Goal: Transaction & Acquisition: Book appointment/travel/reservation

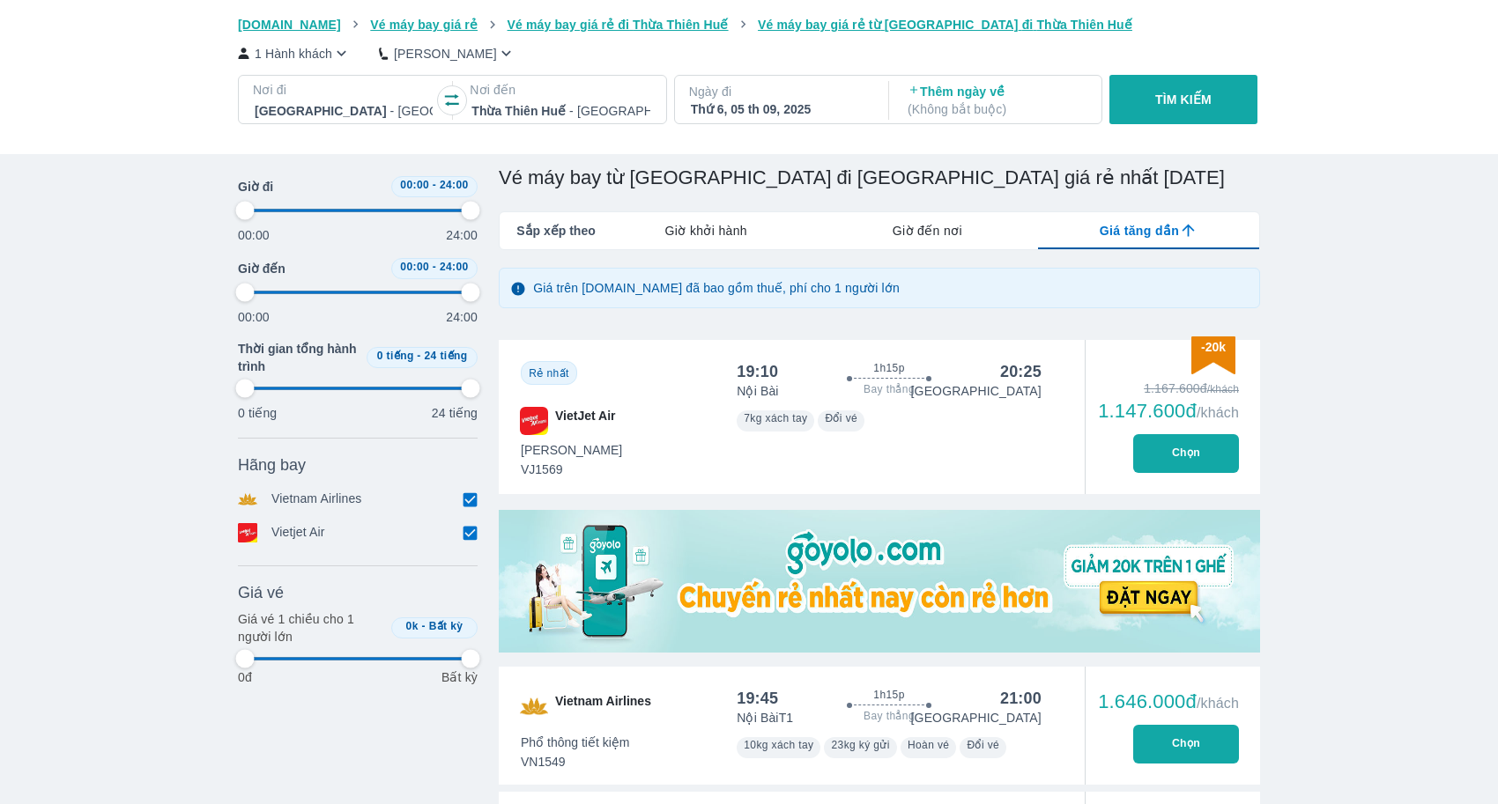
click at [575, 112] on div at bounding box center [560, 110] width 178 height 21
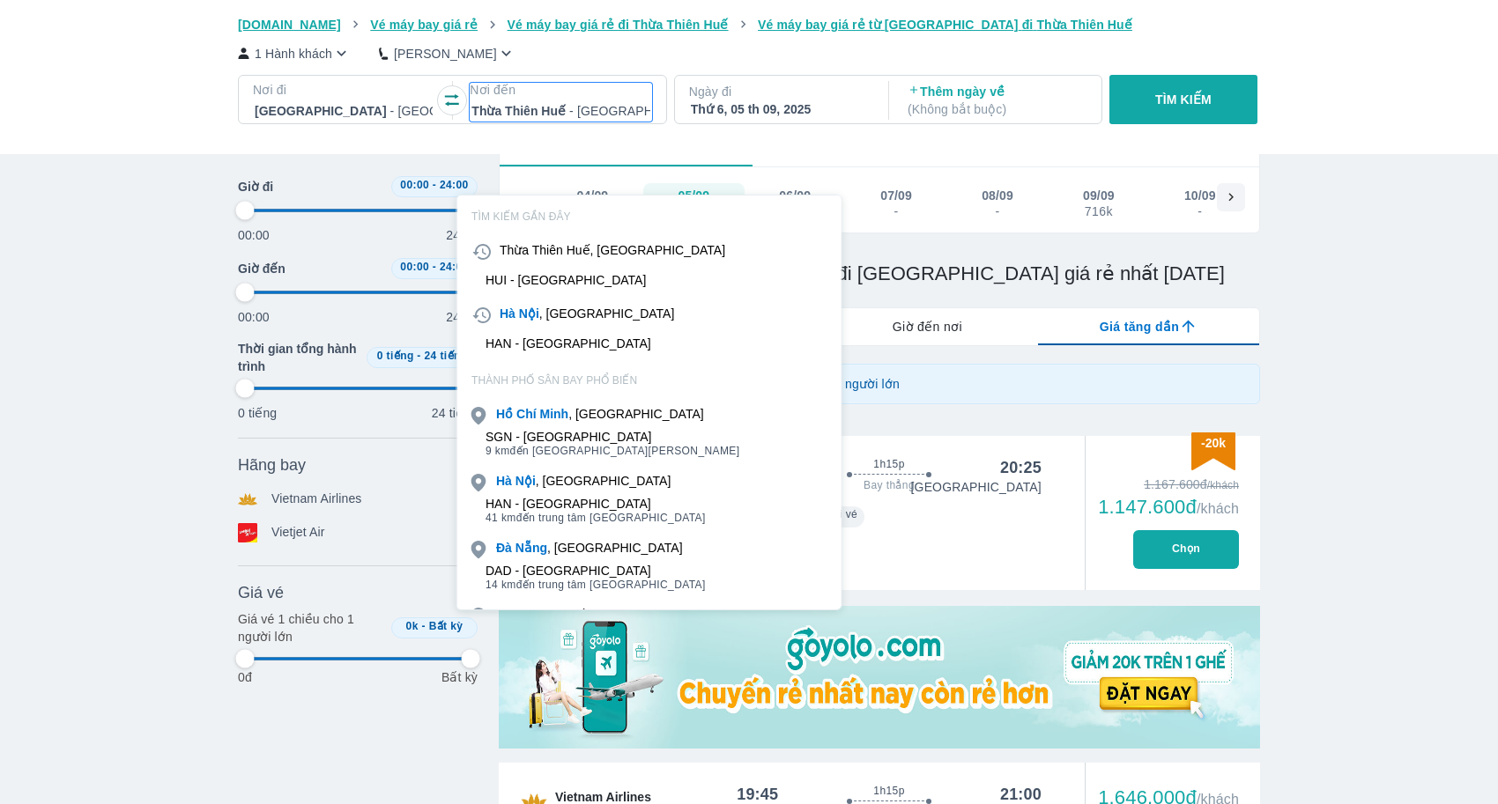
scroll to position [101, 0]
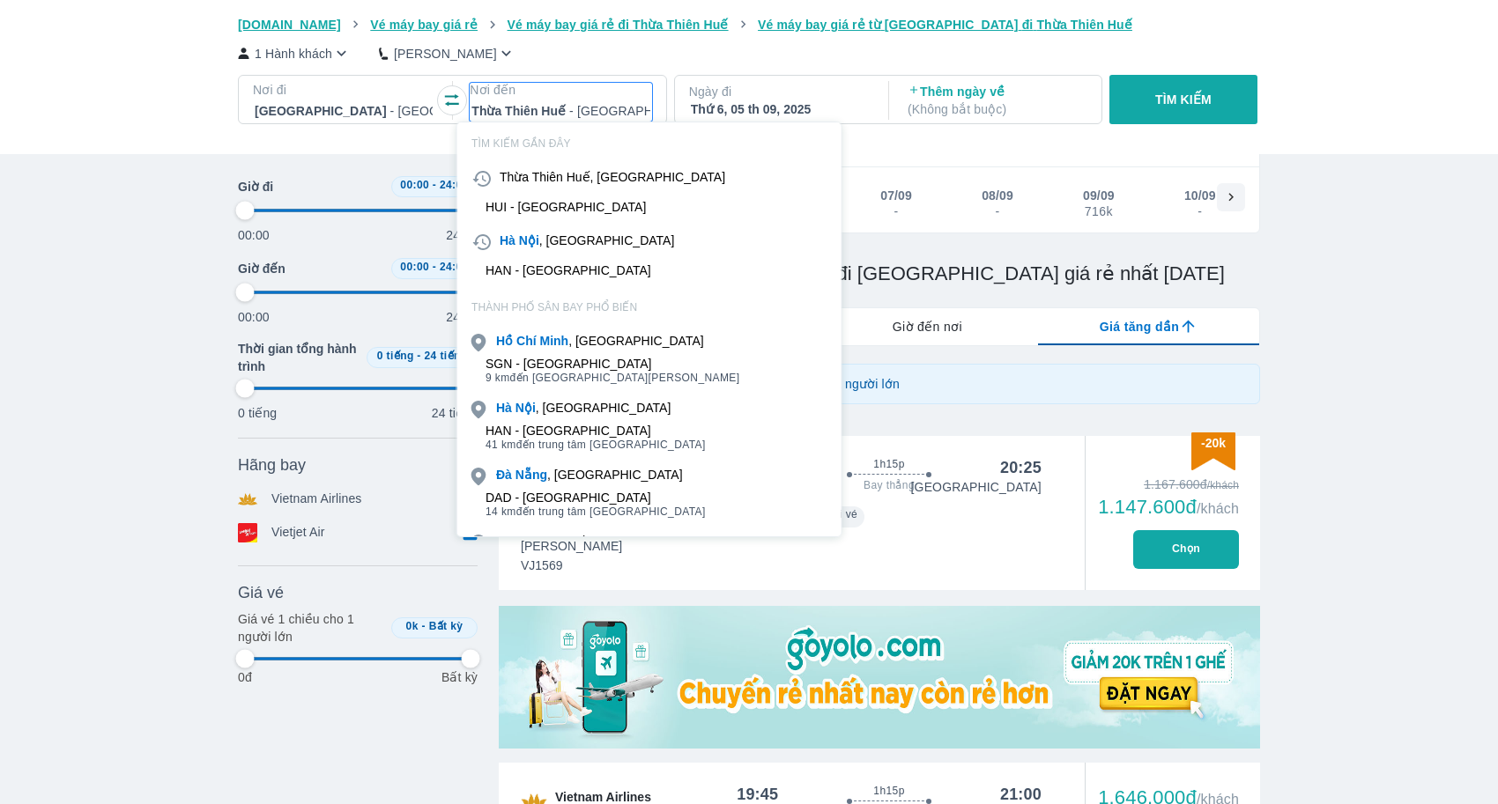
type input "s"
type input "97.9166666666667"
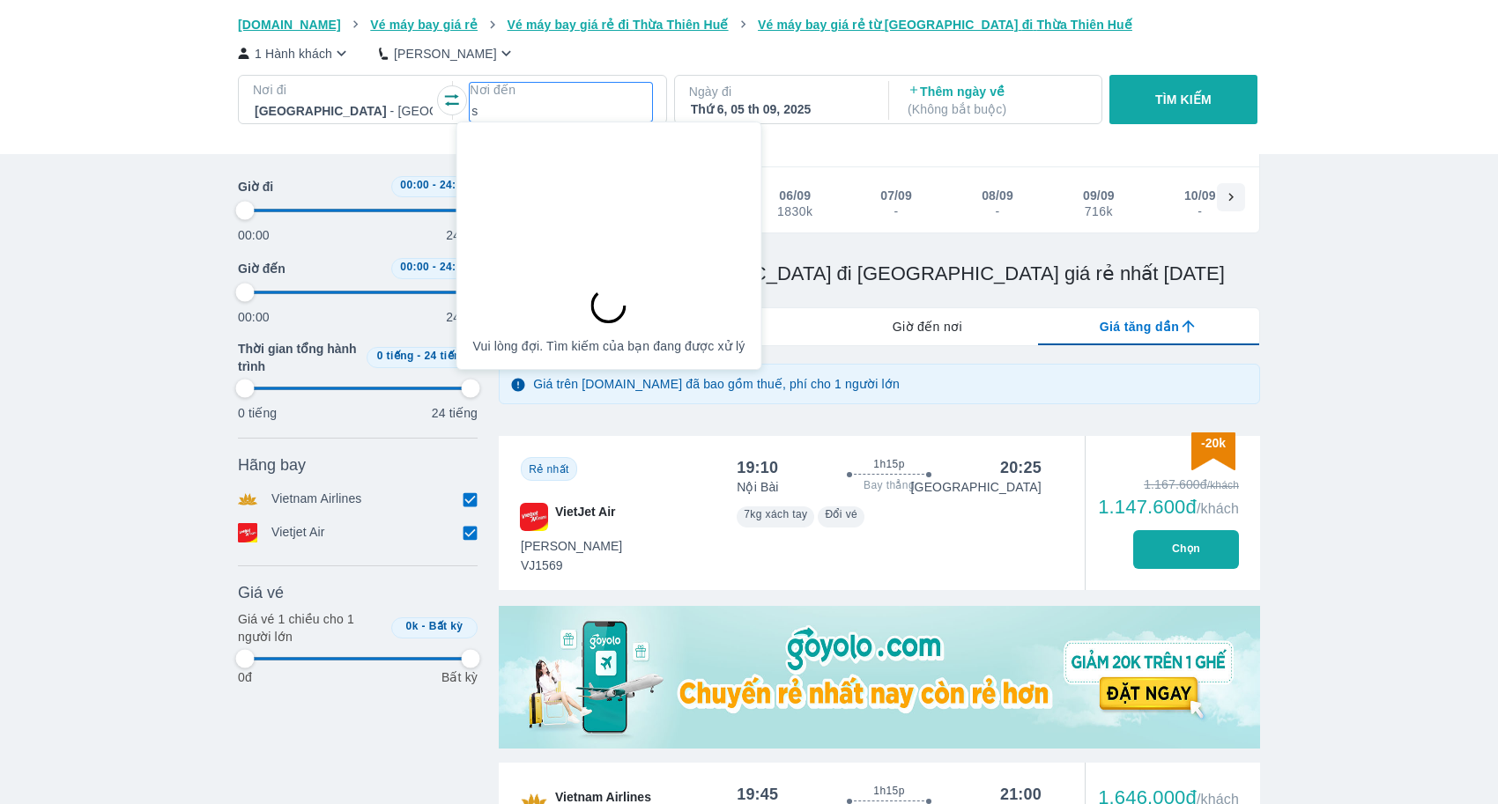
type input "sg"
type input "97.9166666666667"
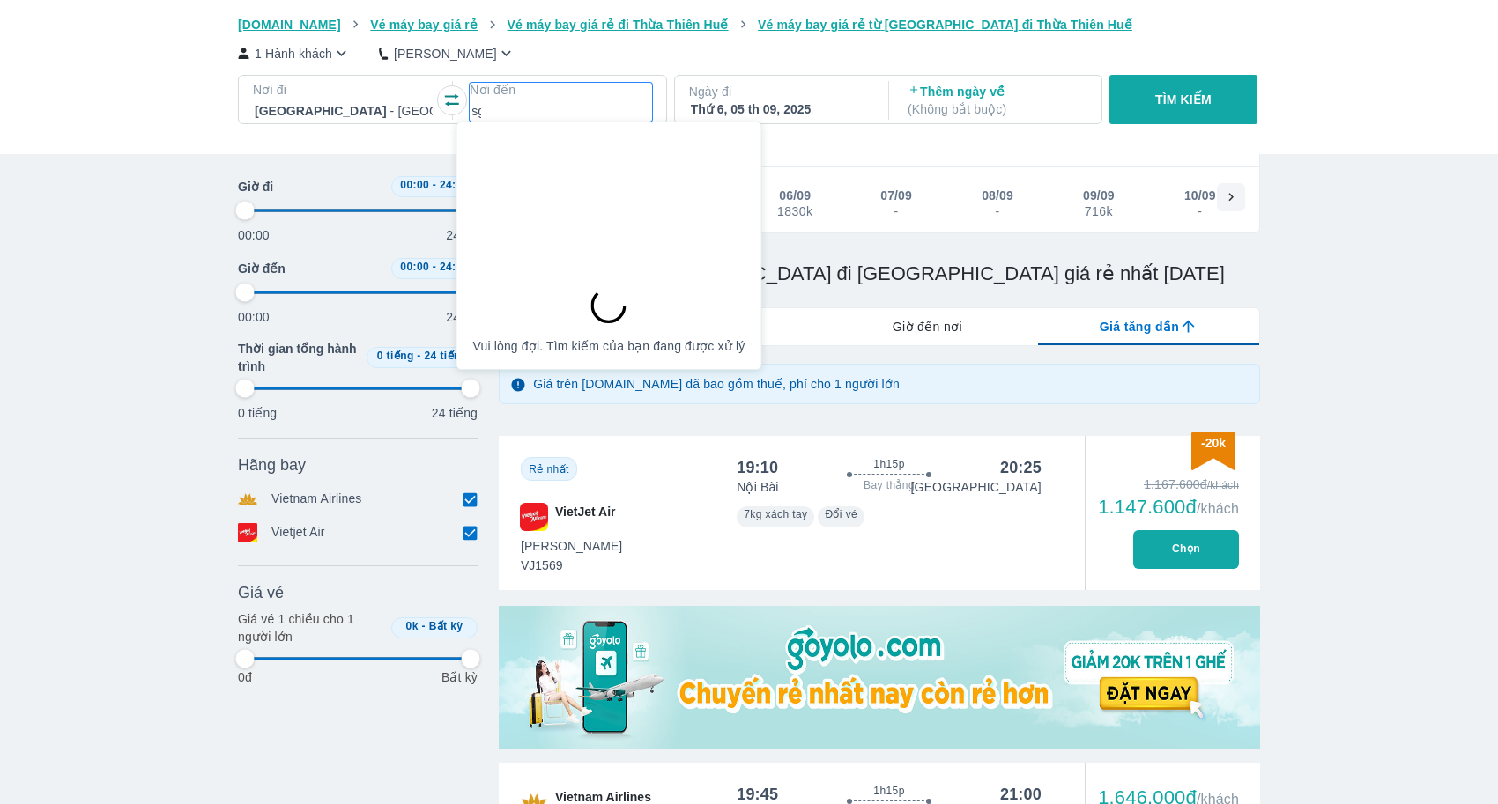
type input "97.9166666666667"
type input "sgn"
type input "97.9166666666667"
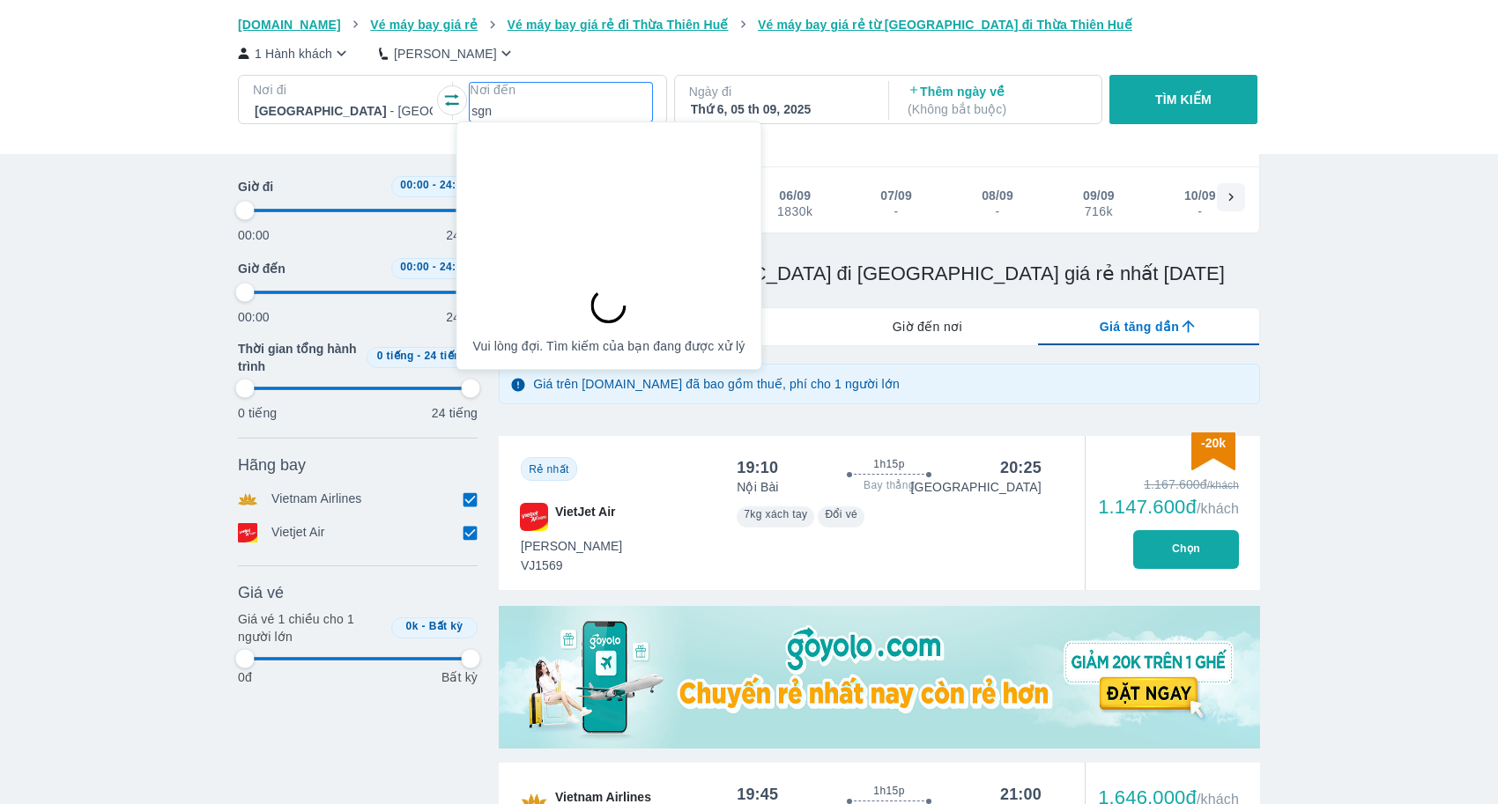
type input "97.9166666666667"
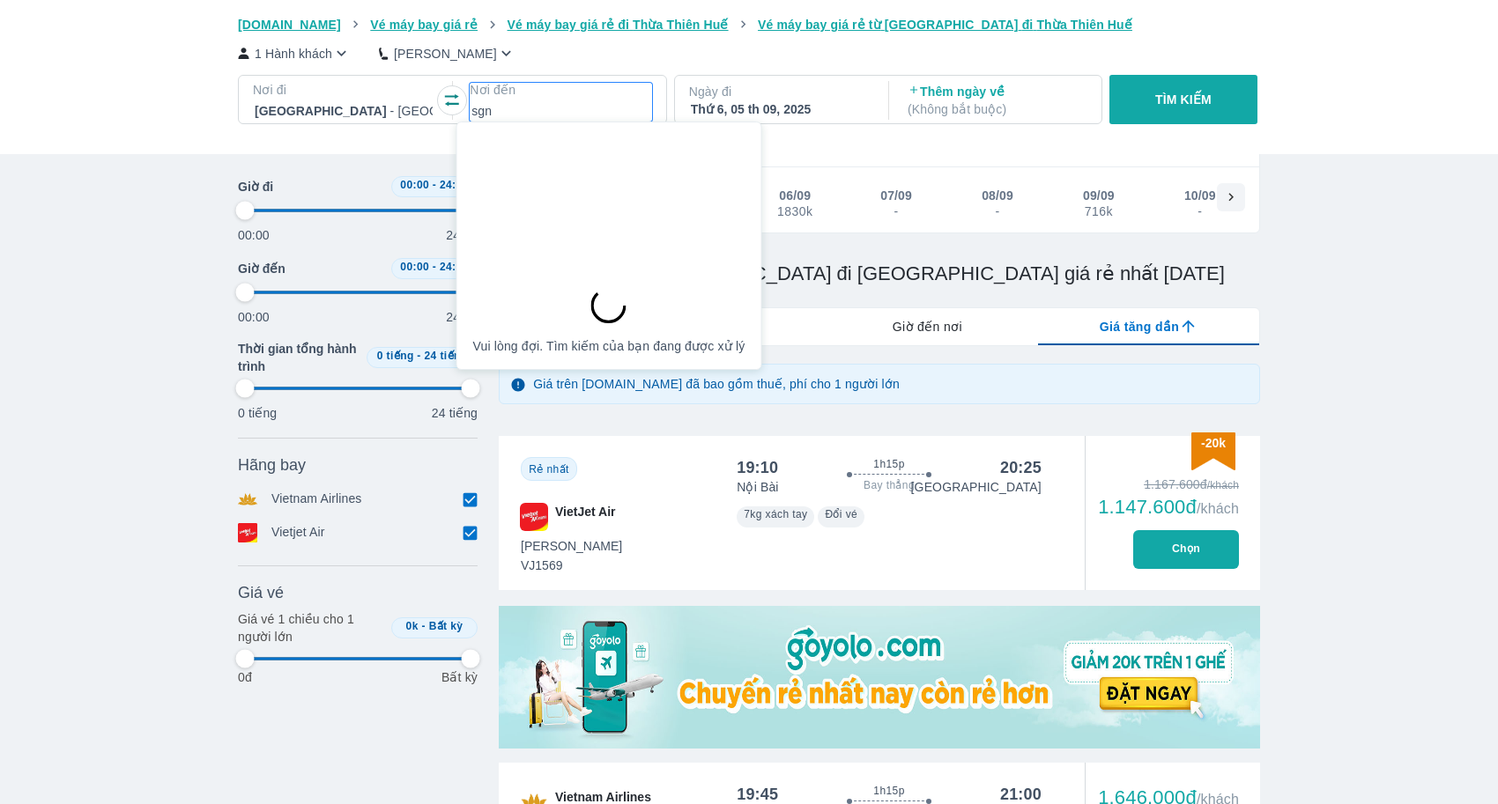
type input "97.9166666666667"
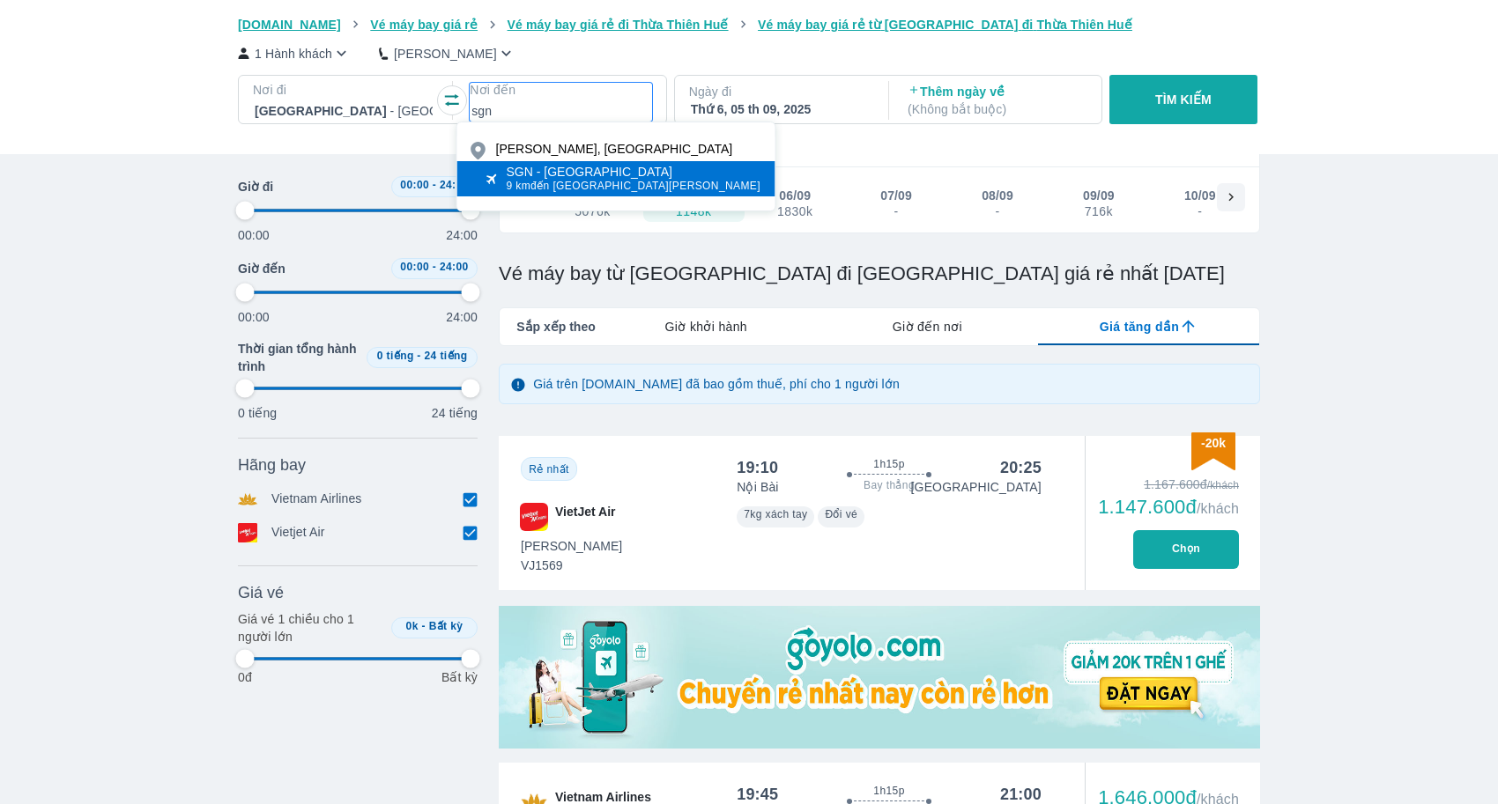
type input "sgn"
click at [581, 165] on div "SGN - [GEOGRAPHIC_DATA]" at bounding box center [634, 172] width 255 height 14
type input "97.9166666666667"
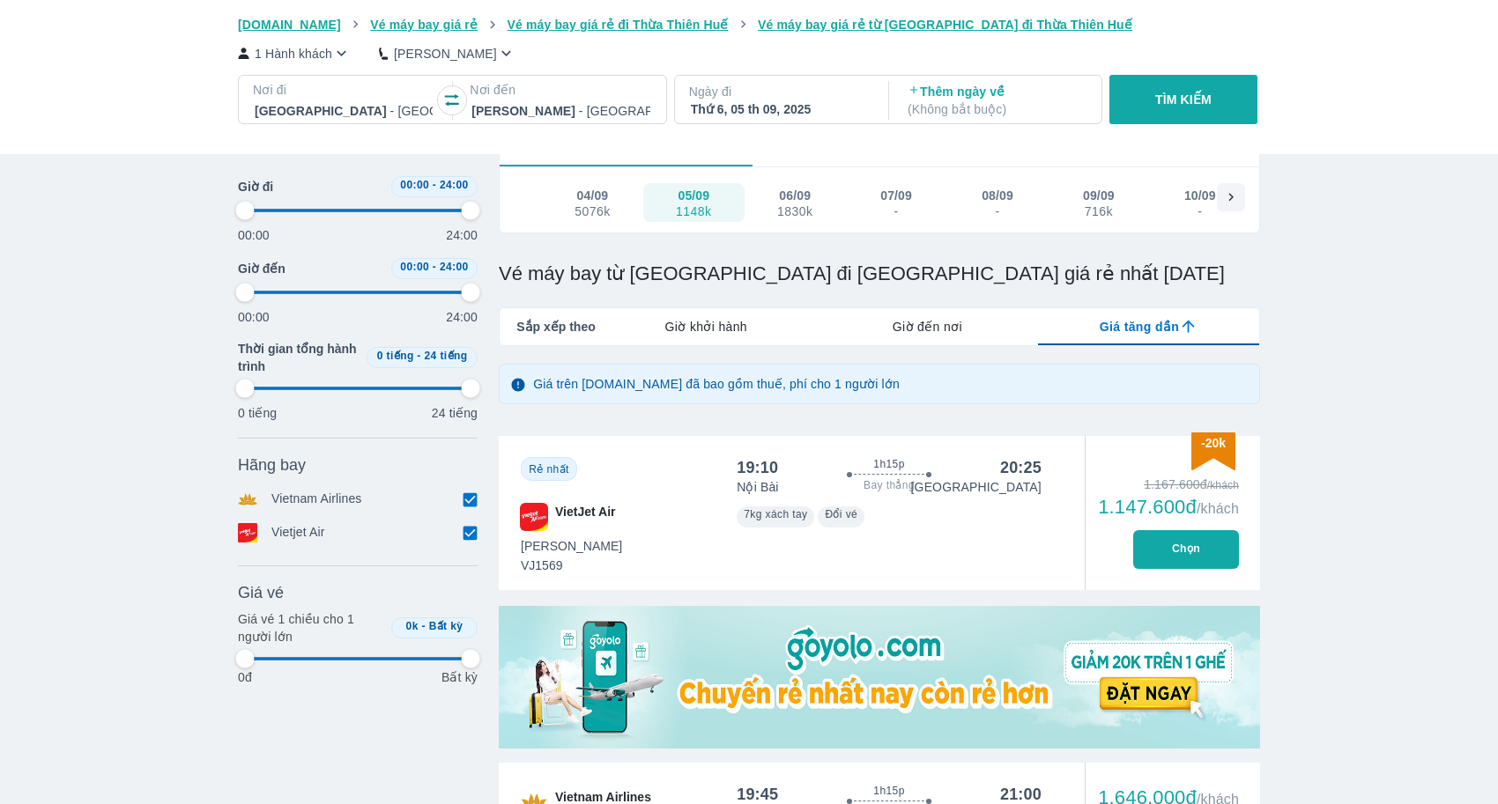
type input "97.9166666666667"
click at [758, 127] on div "Nơi đi [GEOGRAPHIC_DATA] - [GEOGRAPHIC_DATA] Nơi đến [GEOGRAPHIC_DATA] Ngày đi …" at bounding box center [752, 103] width 1029 height 56
type input "97.9166666666667"
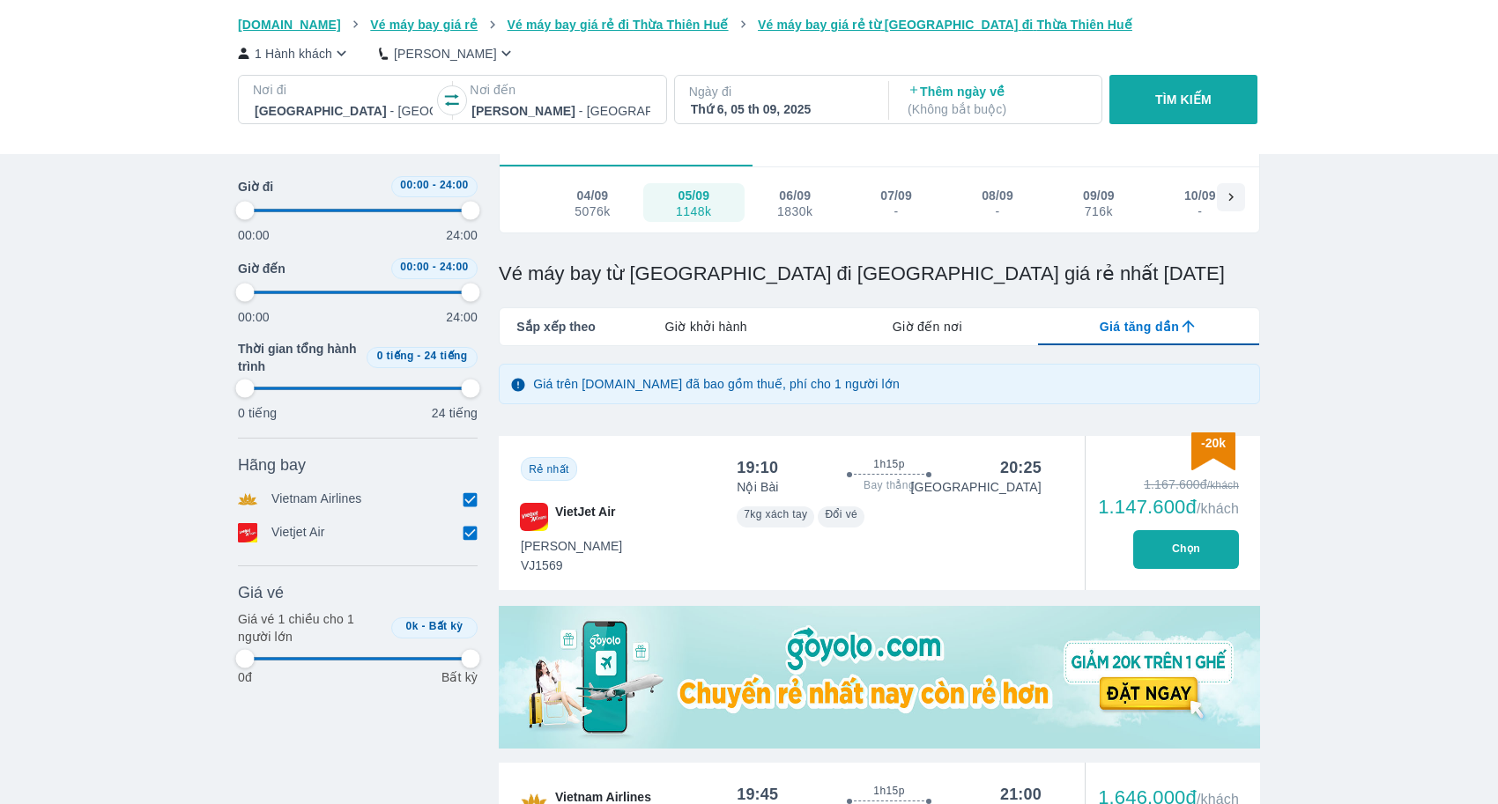
type input "97.9166666666667"
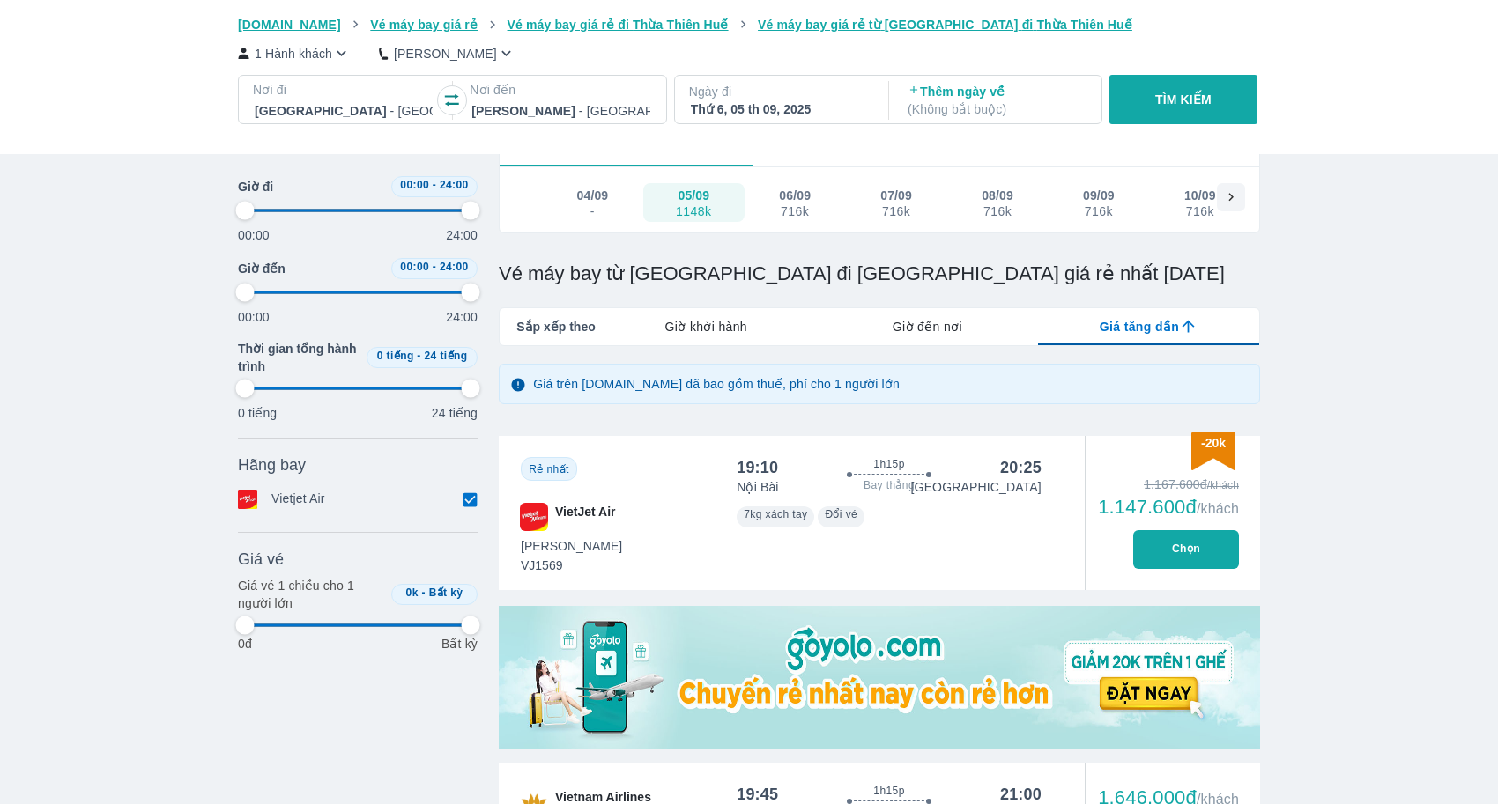
type input "97.9166666666667"
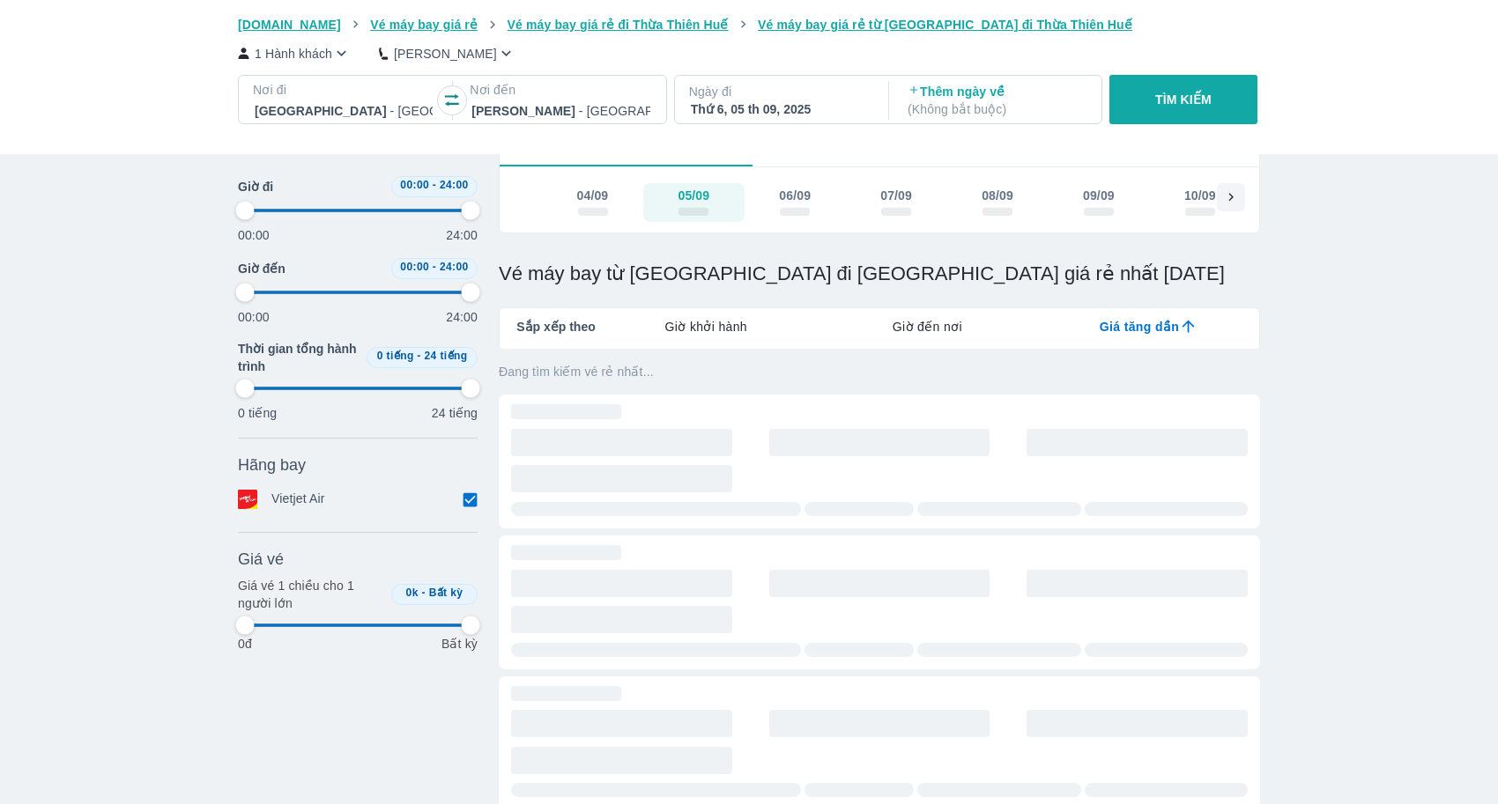
type input "97.9166666666667"
click at [817, 95] on p "Ngày đi" at bounding box center [780, 92] width 182 height 18
type input "97.9166666666667"
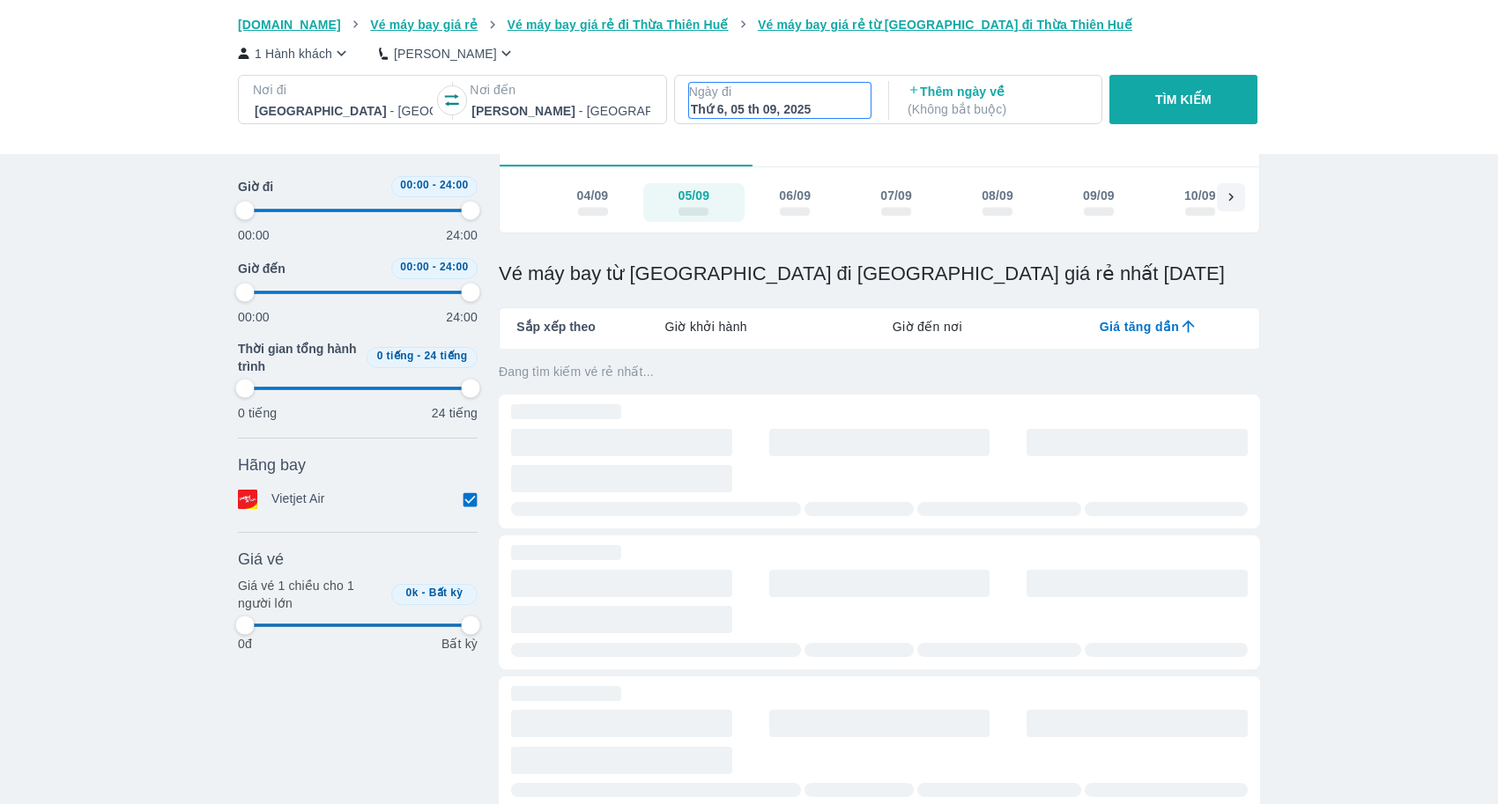
type input "97.9166666666667"
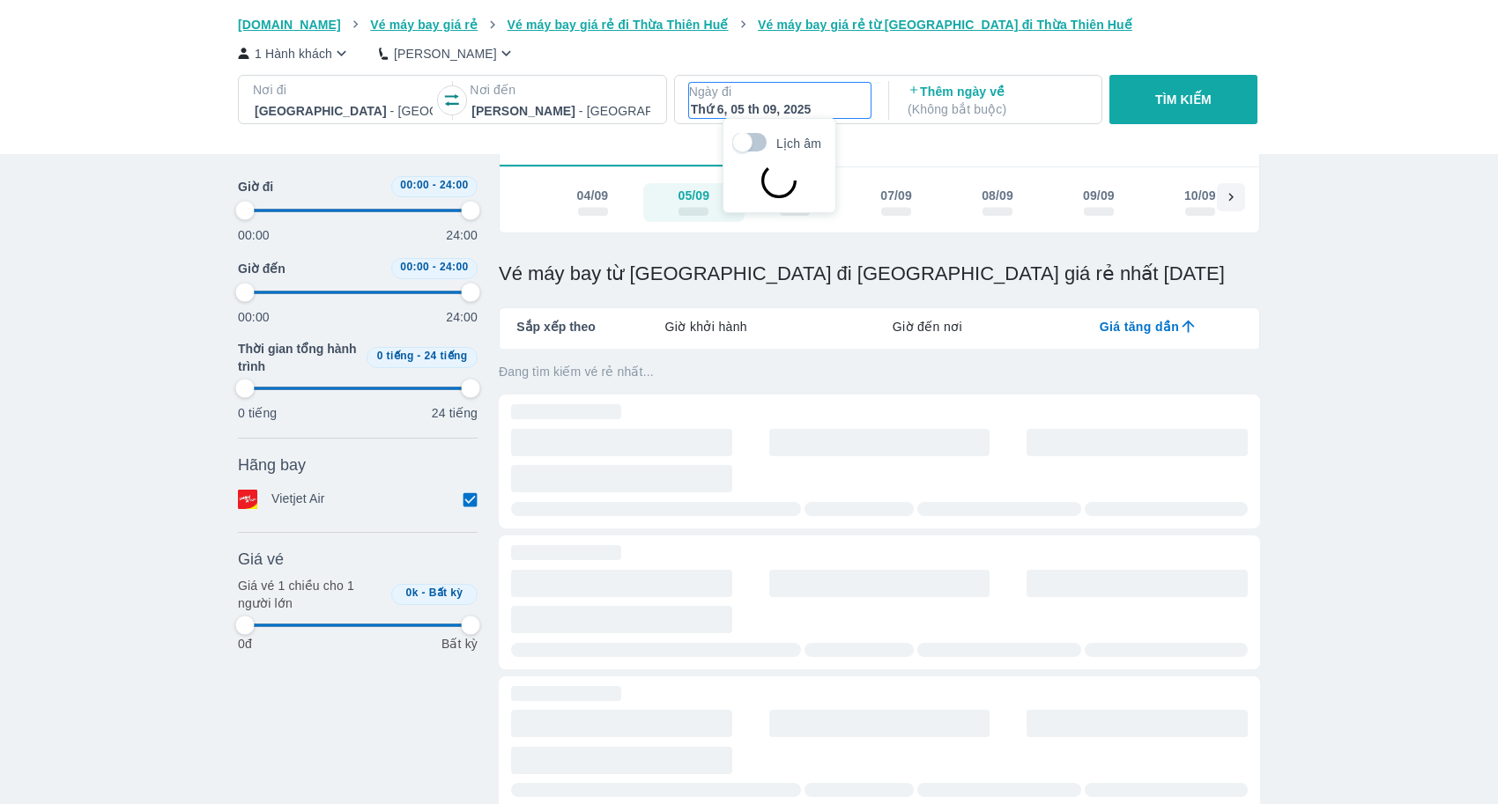
type input "97.9166666666667"
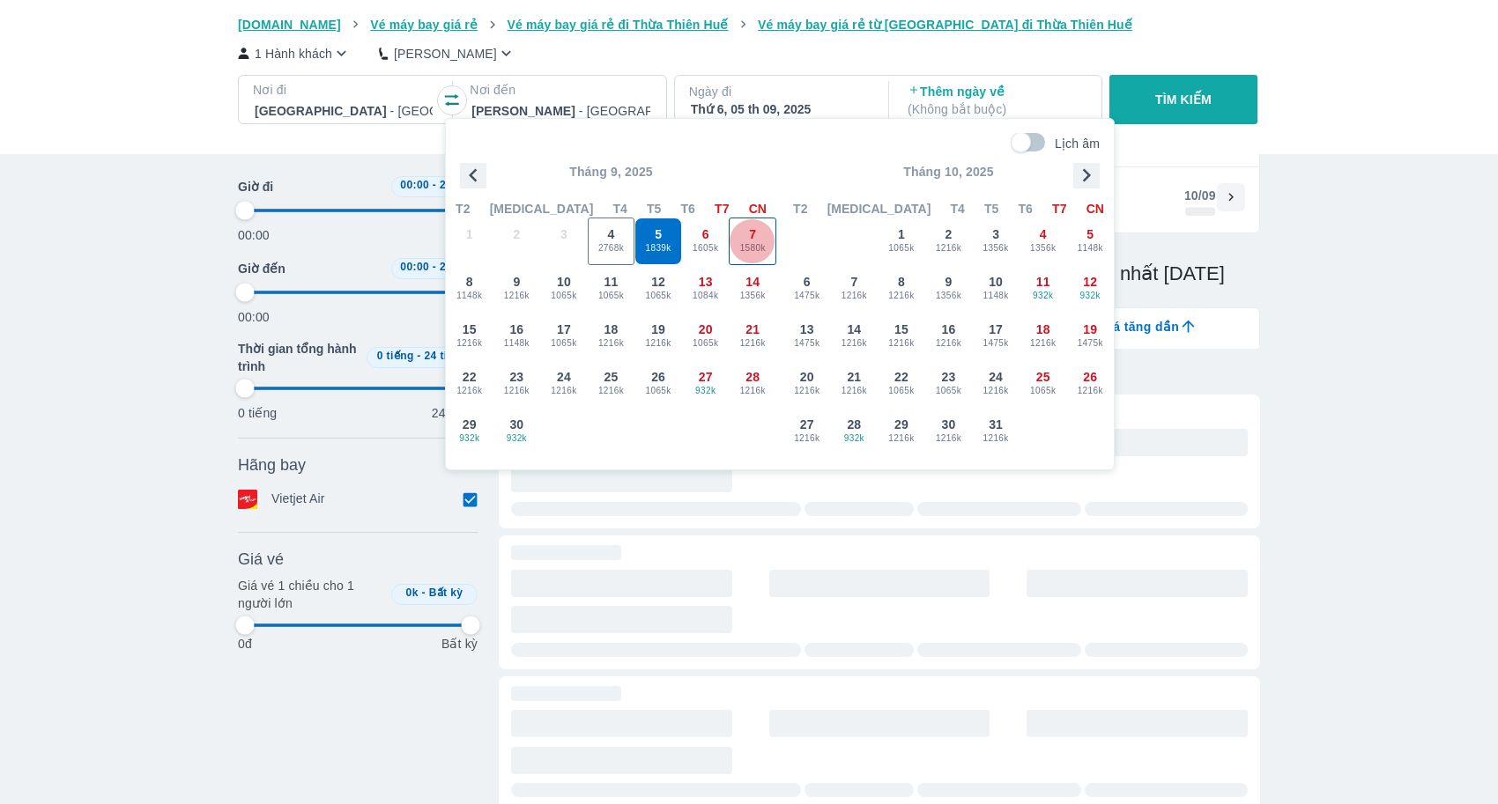
click at [740, 238] on div "7 1580k" at bounding box center [753, 242] width 46 height 46
type input "97.9166666666667"
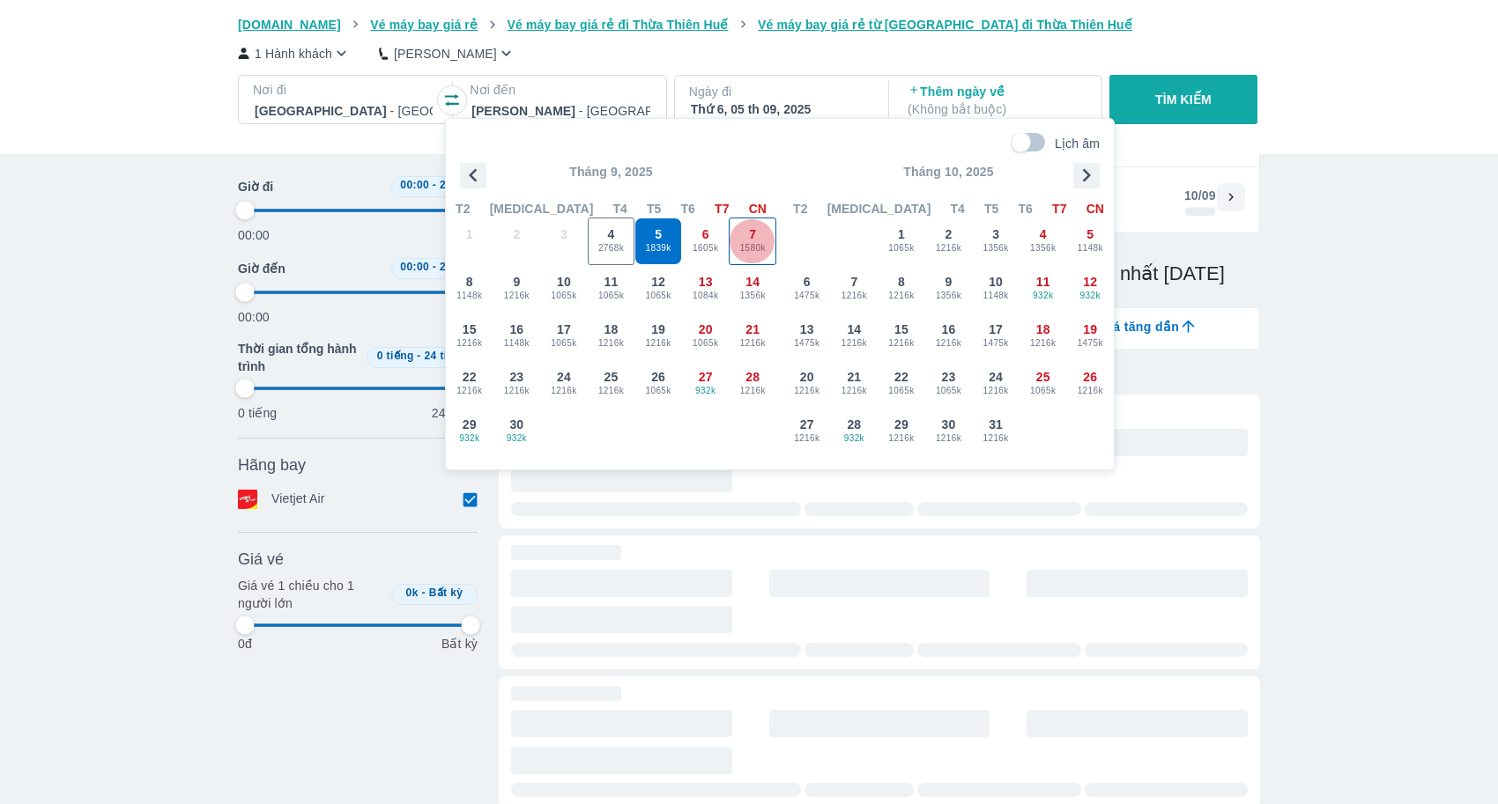
type input "97.9166666666667"
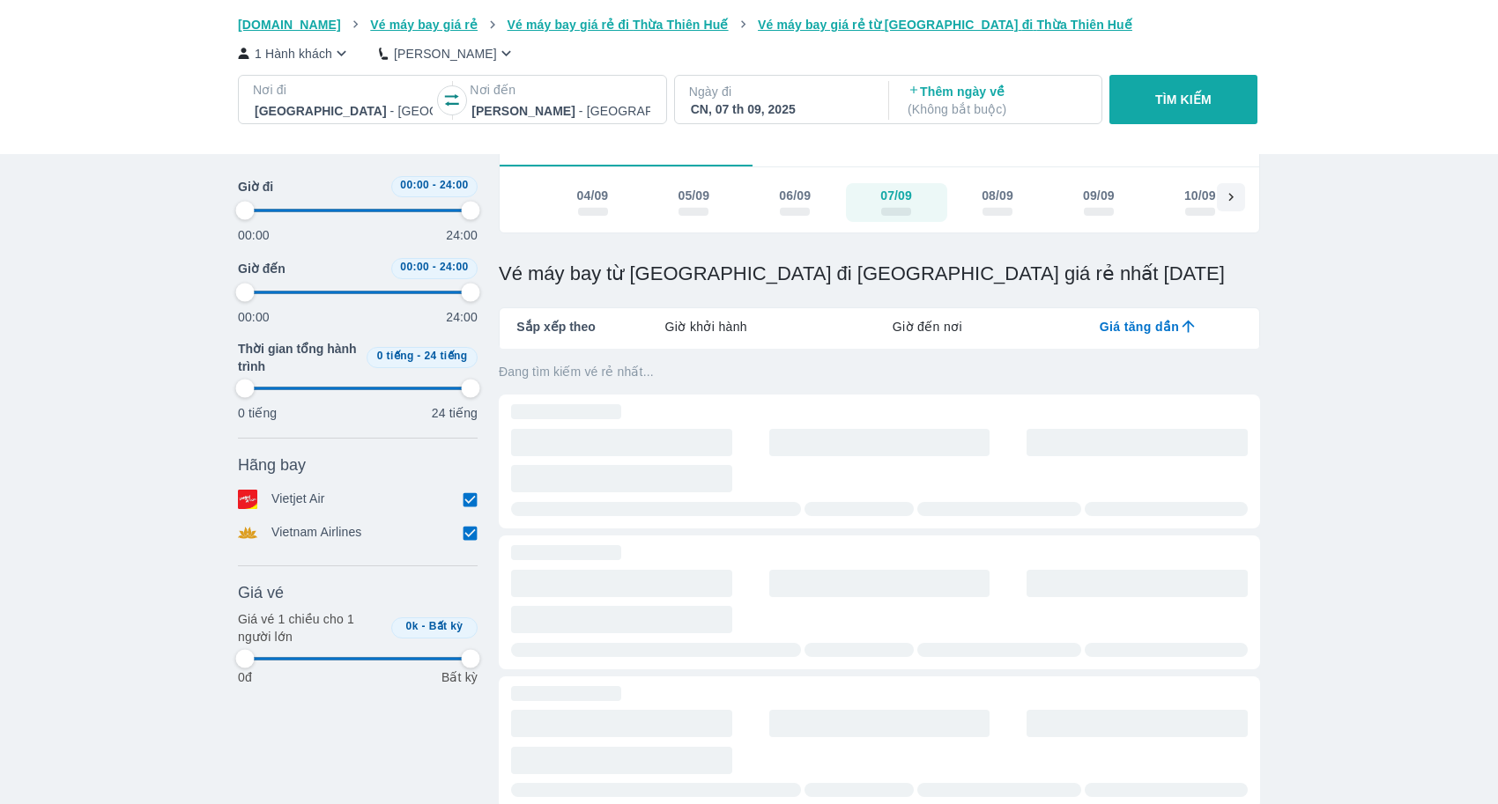
type input "97.9166666666667"
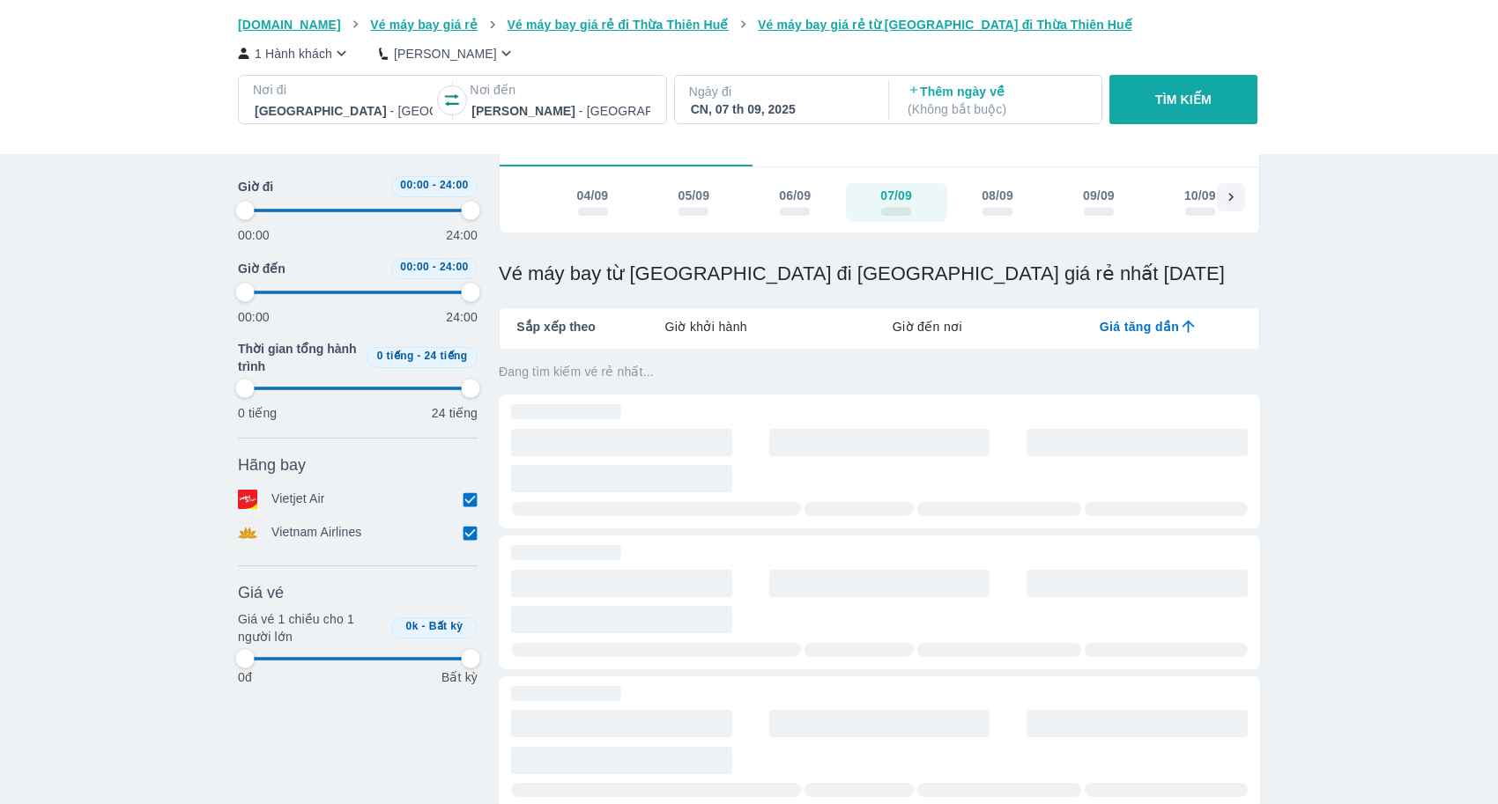
type input "97.9166666666667"
click at [1166, 94] on p "TÌM KIẾM" at bounding box center [1183, 100] width 56 height 18
type input "97.9166666666667"
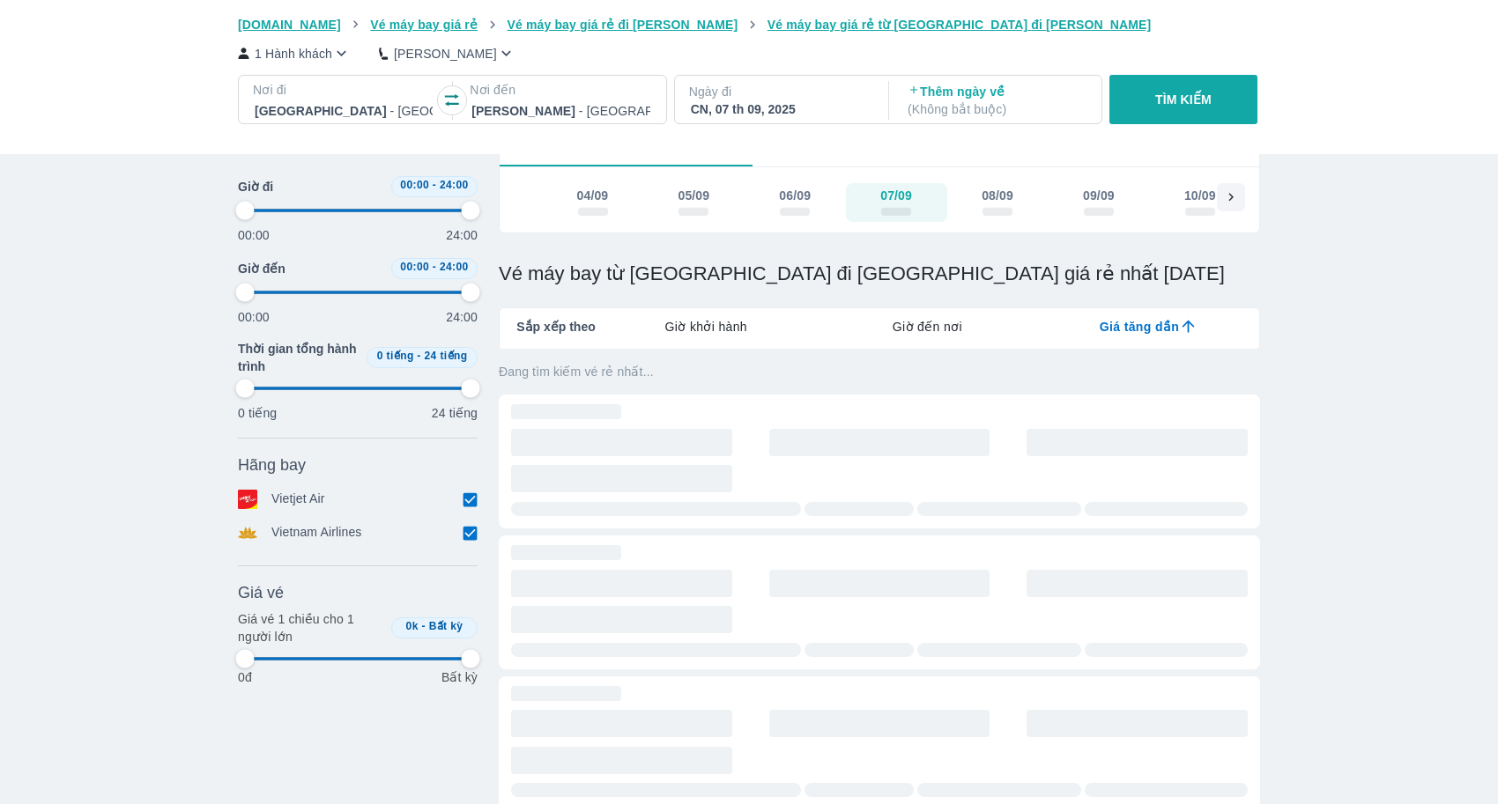
type input "97.9166666666667"
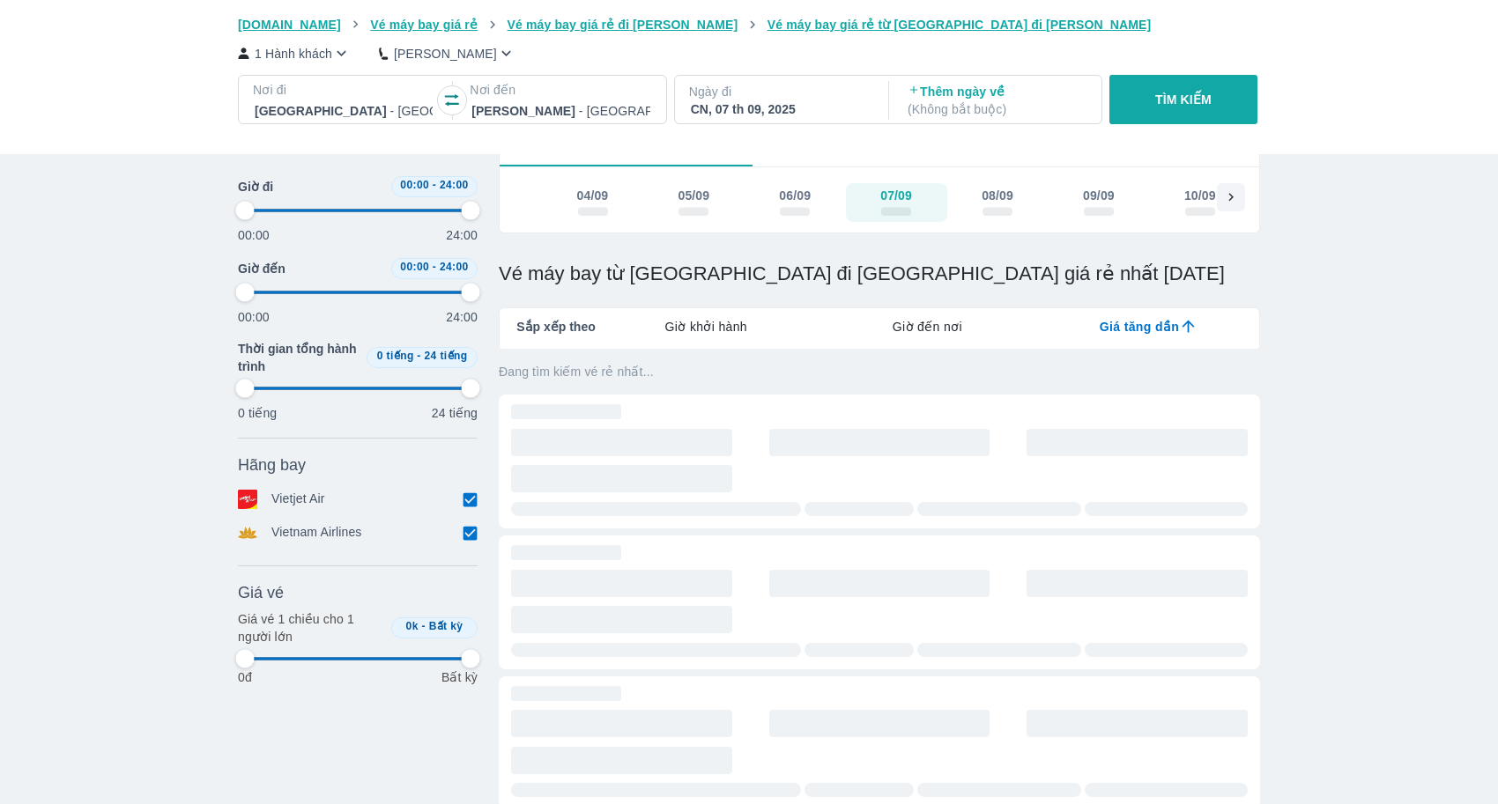
type input "97.9166666666667"
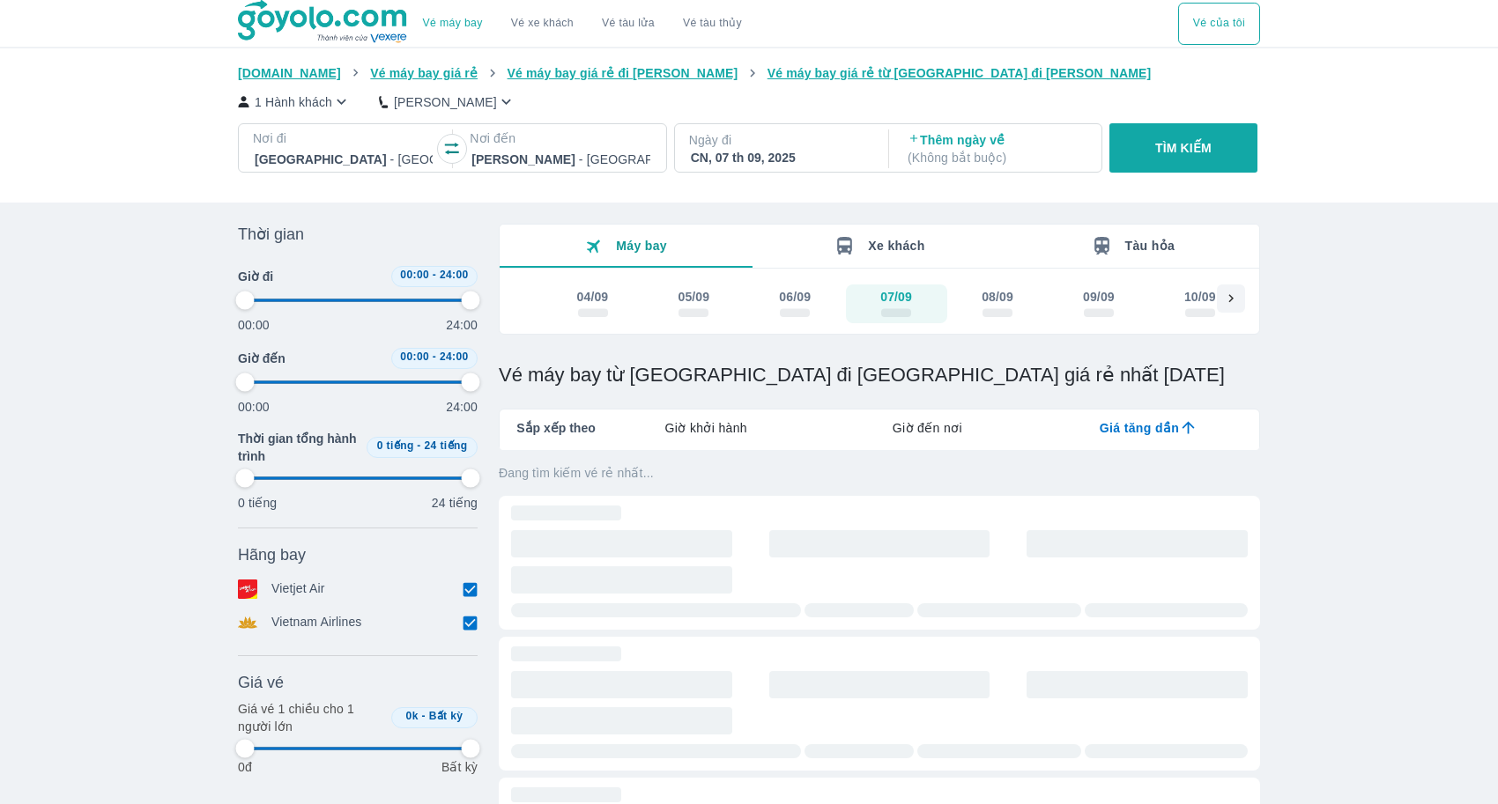
type input "97.9166666666667"
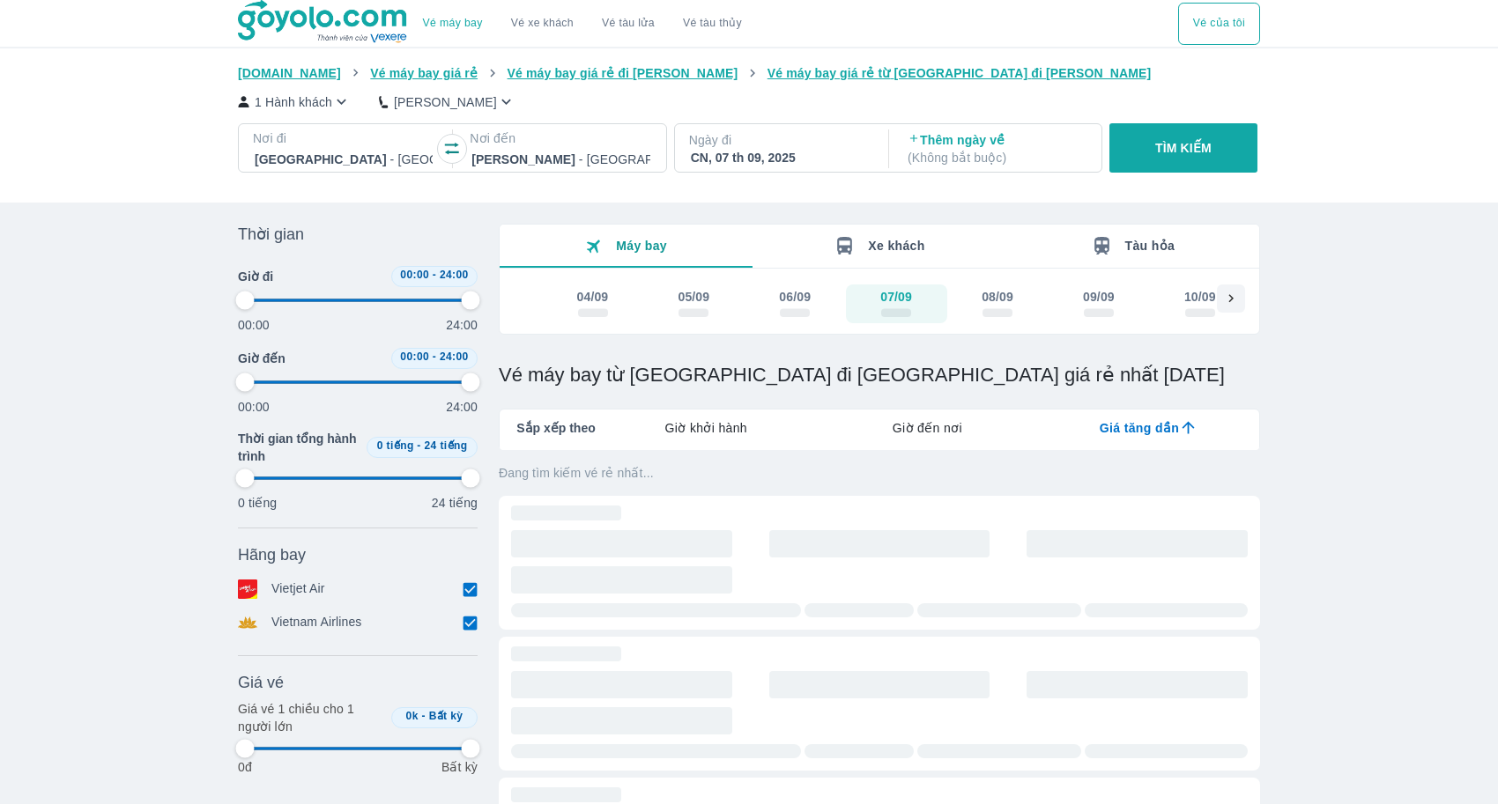
type input "97.9166666666667"
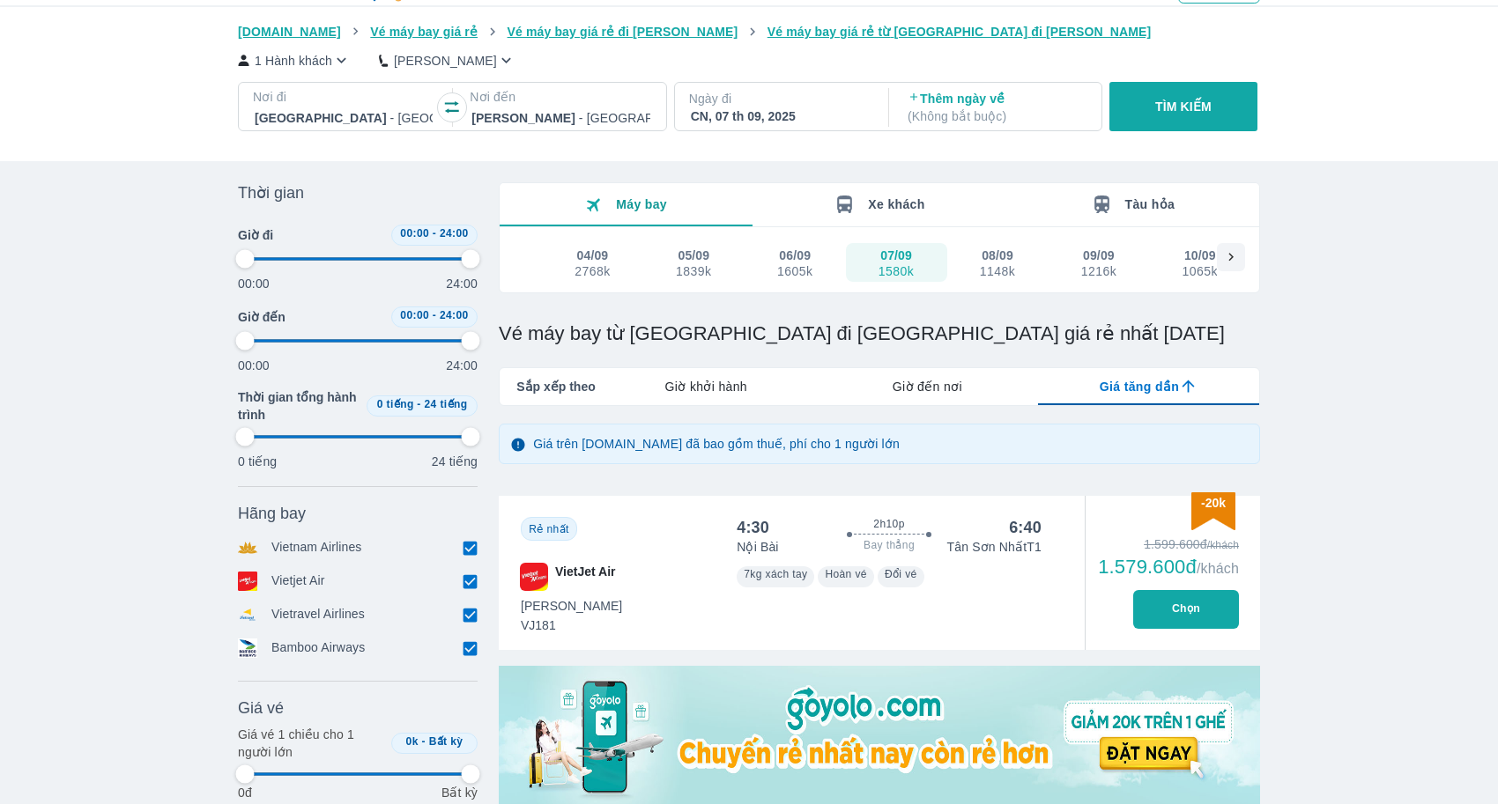
type input "97.9166666666667"
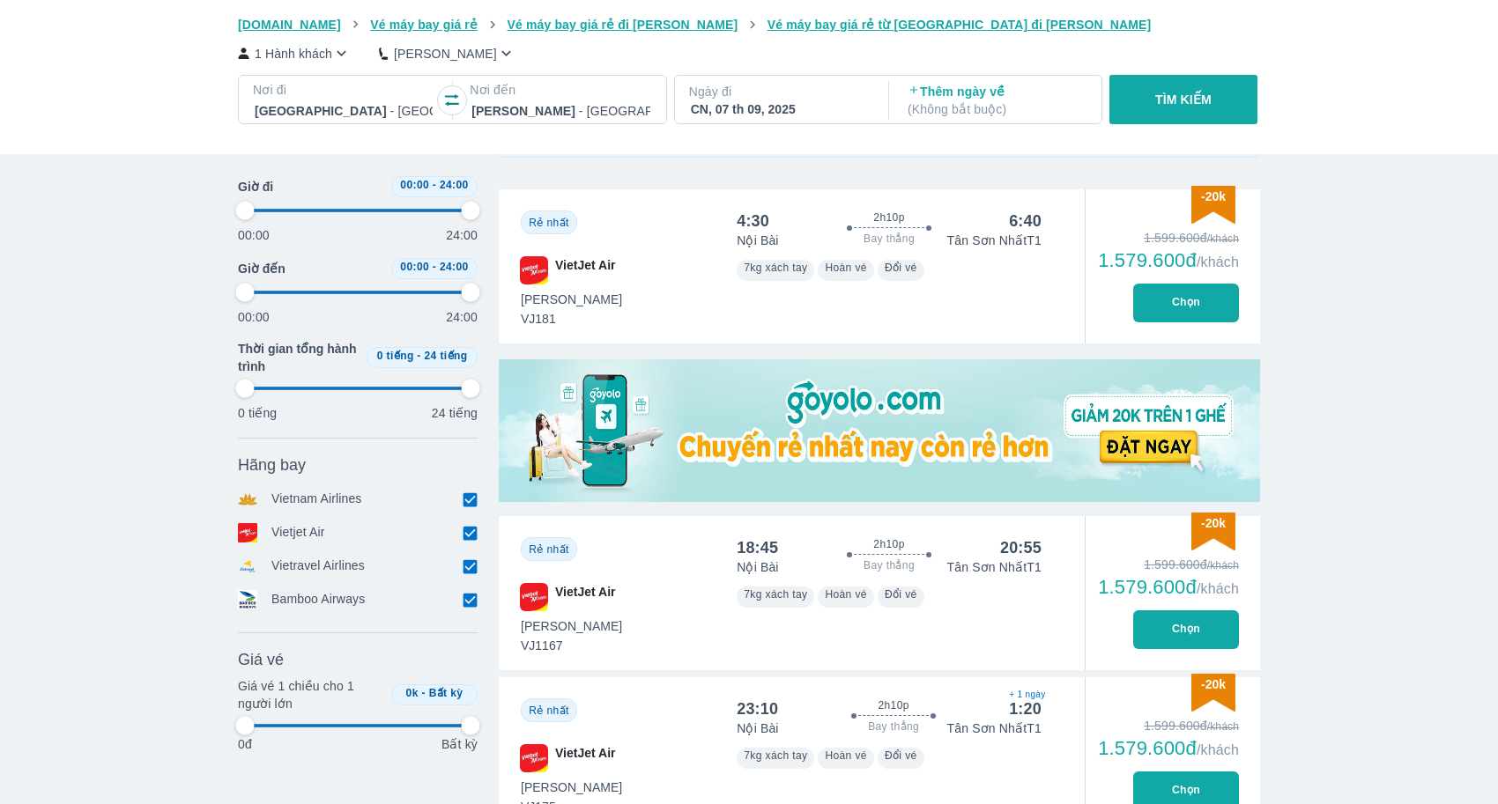
type input "97.9166666666667"
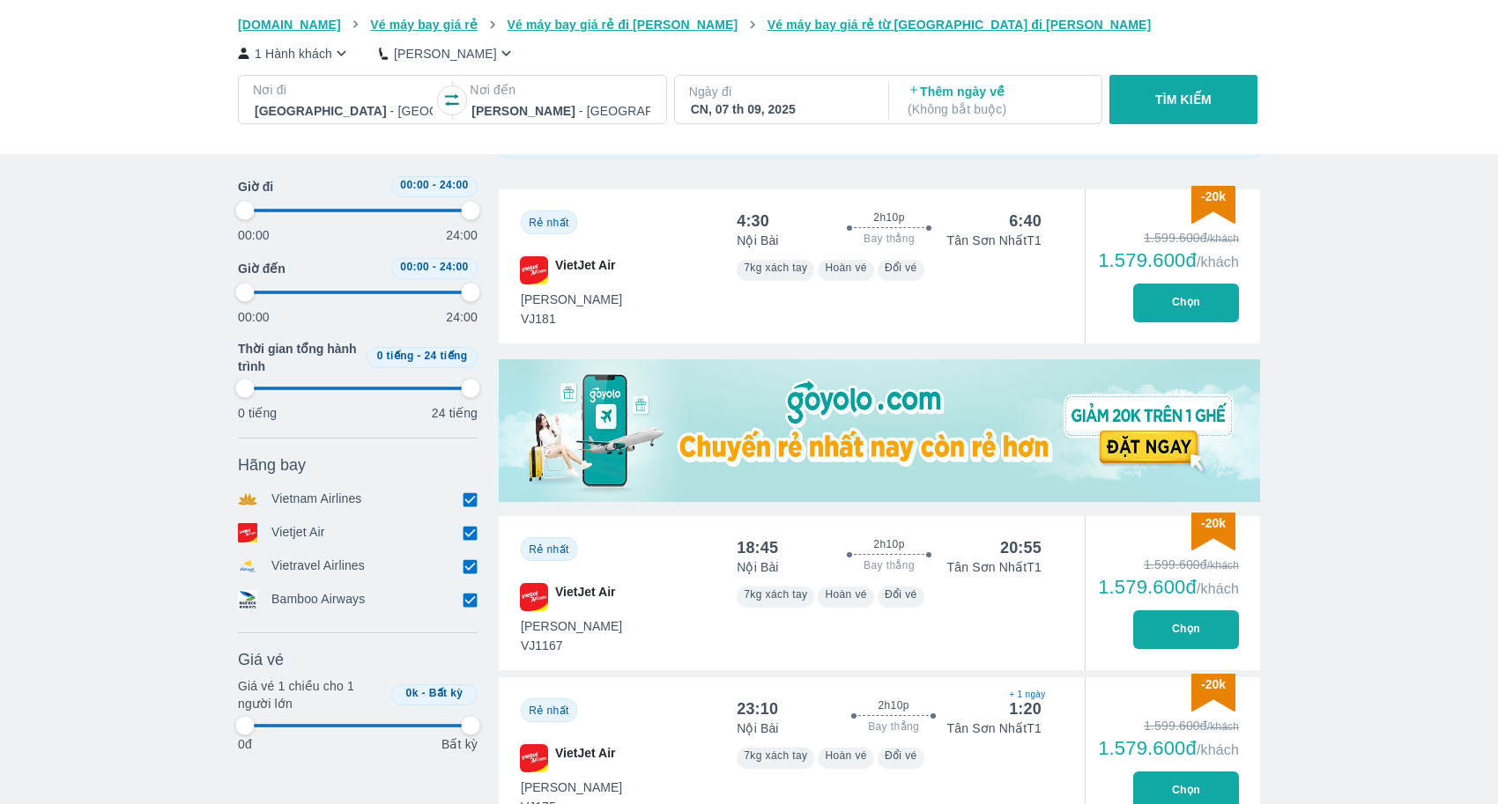
type input "97.9166666666667"
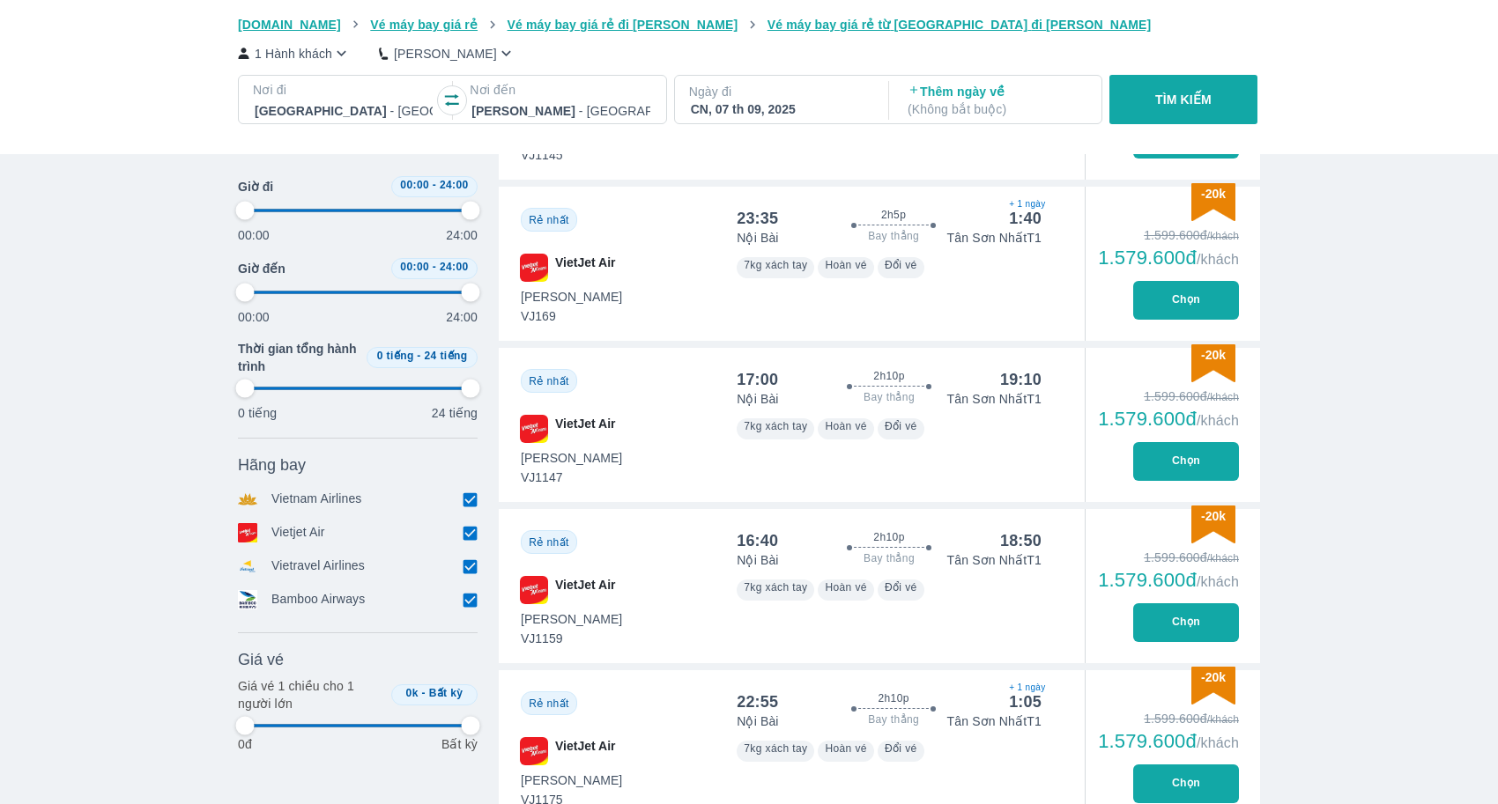
type input "97.9166666666667"
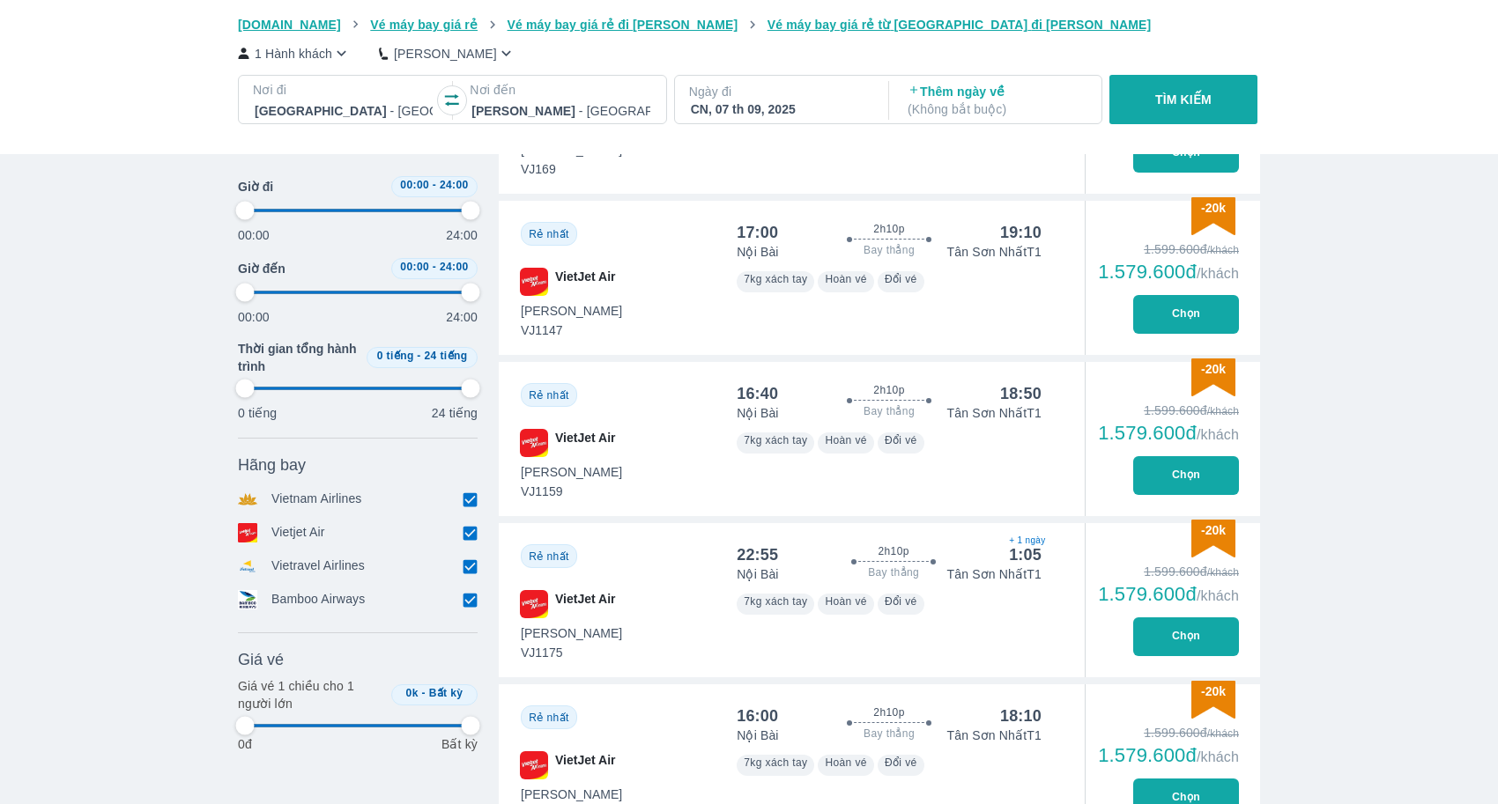
type input "97.9166666666667"
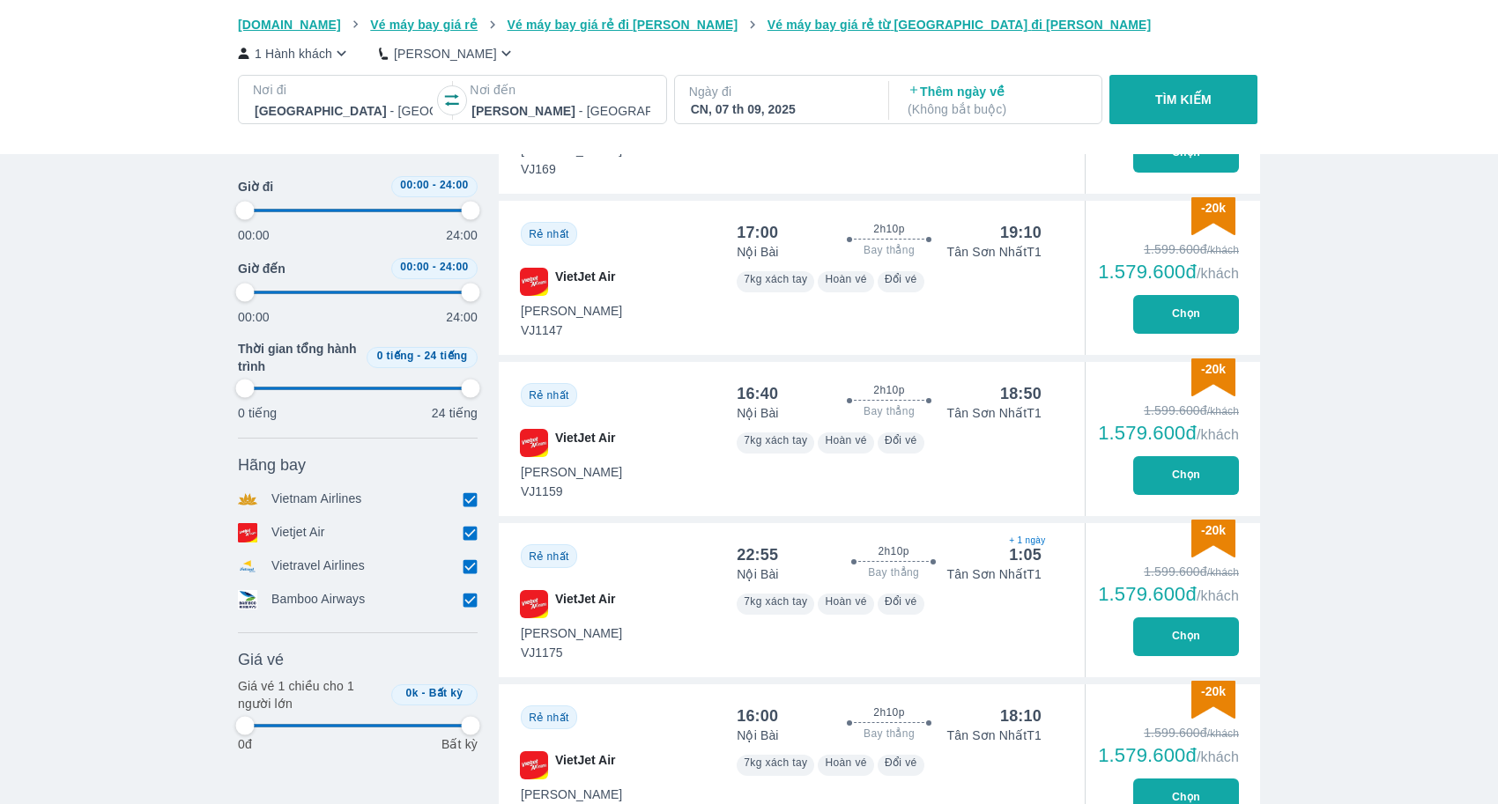
type input "97.9166666666667"
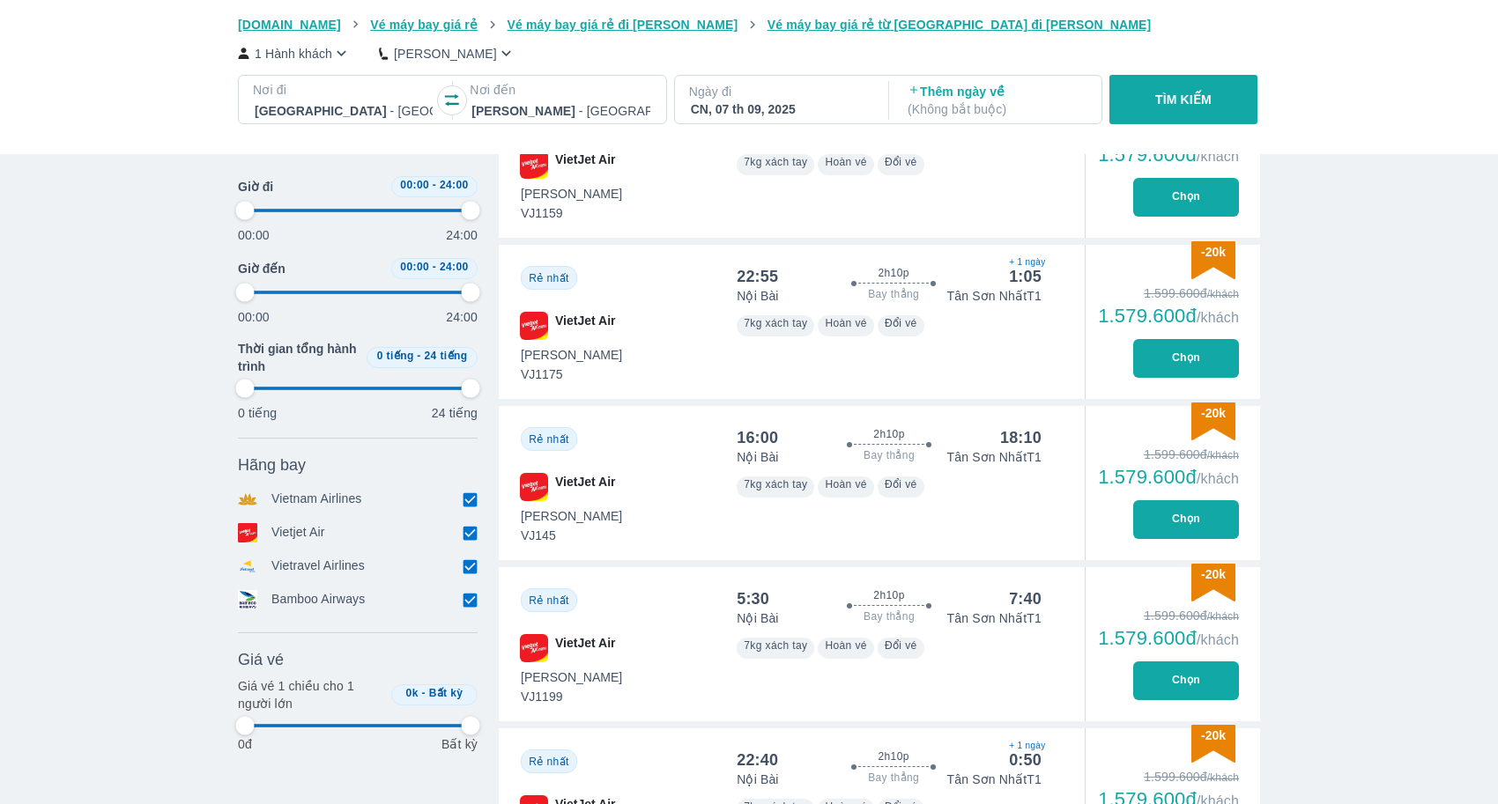
type input "97.9166666666667"
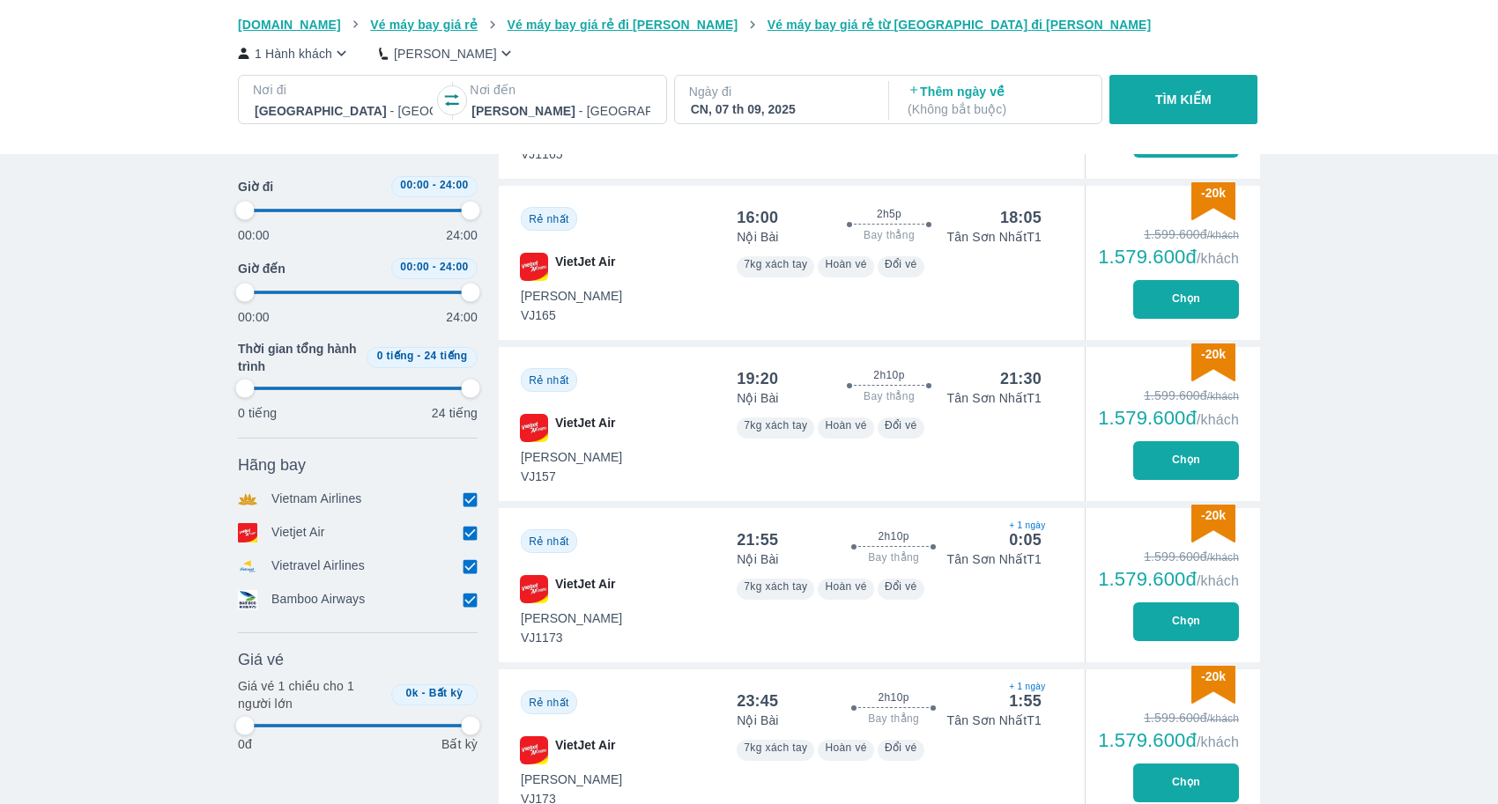
type input "97.9166666666667"
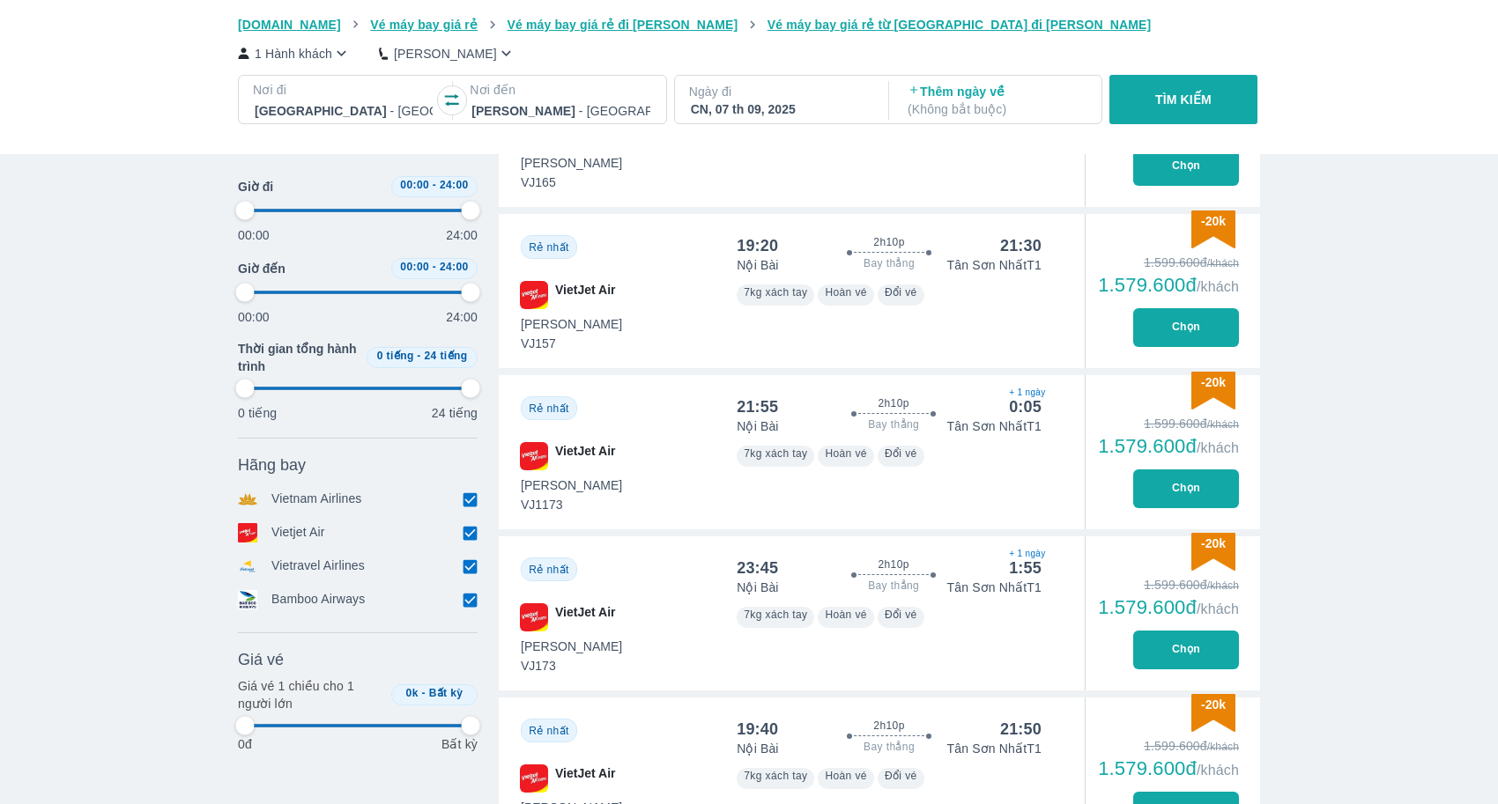
type input "97.9166666666667"
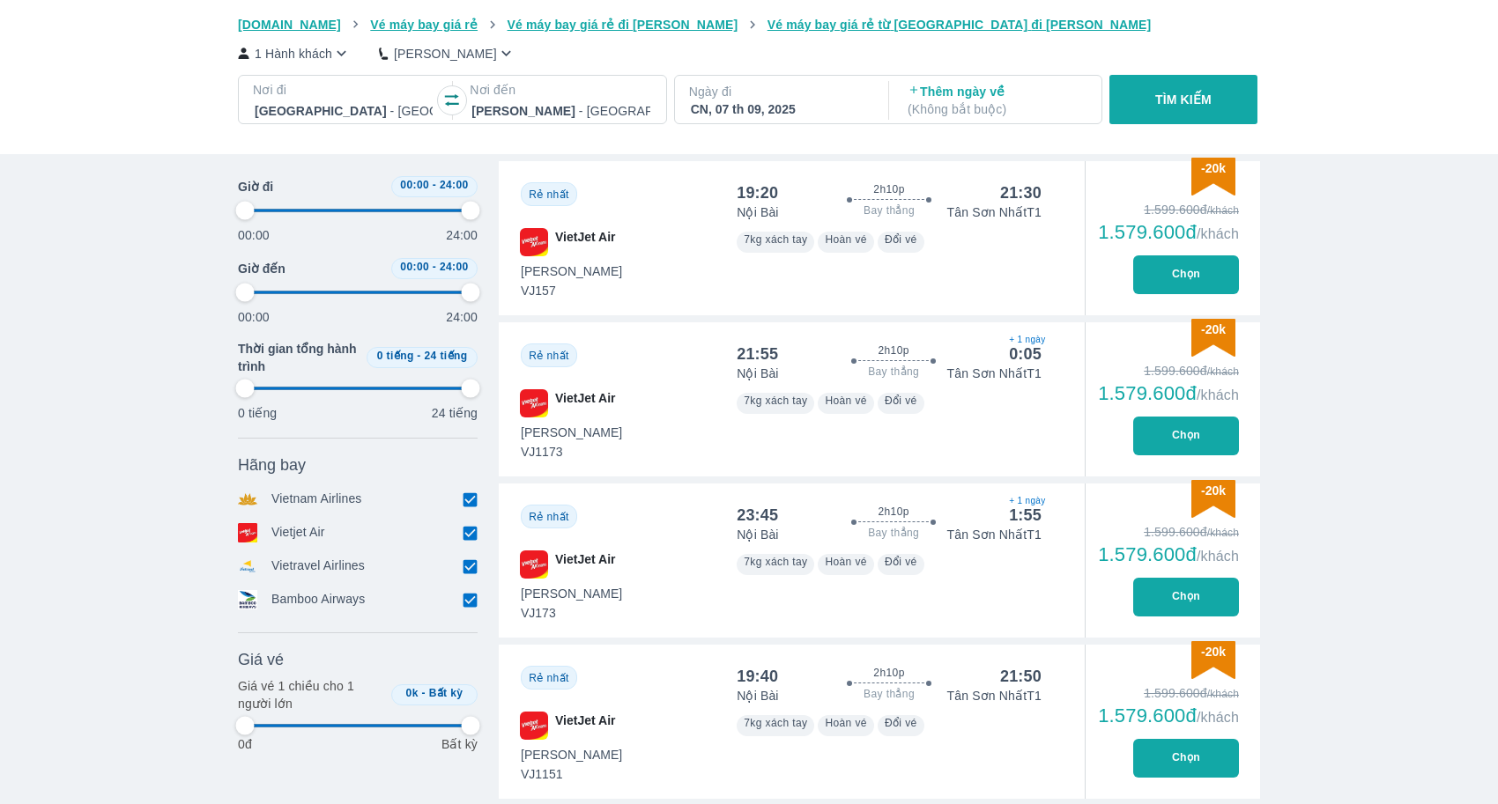
type input "97.9166666666667"
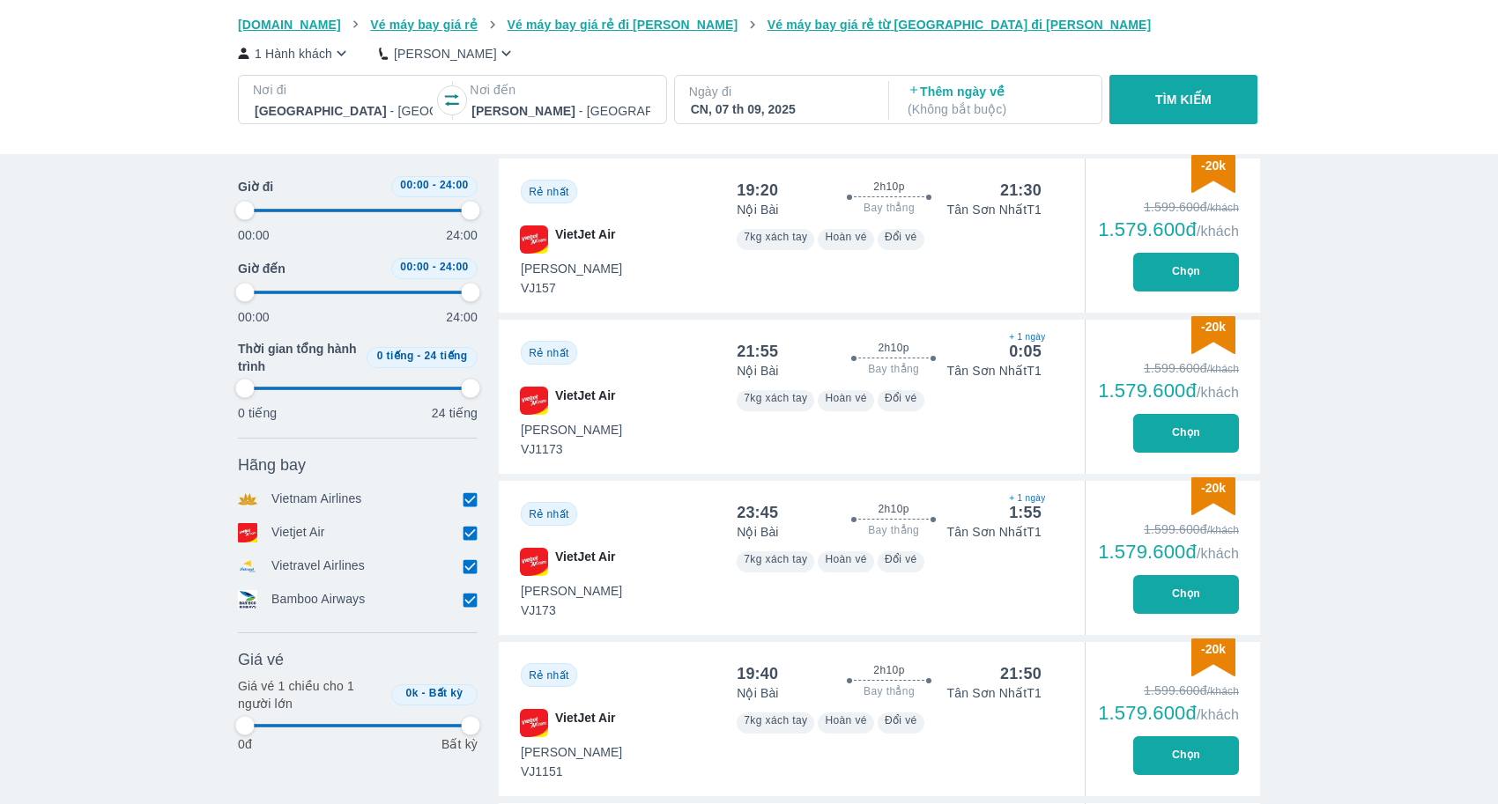
type input "97.9166666666667"
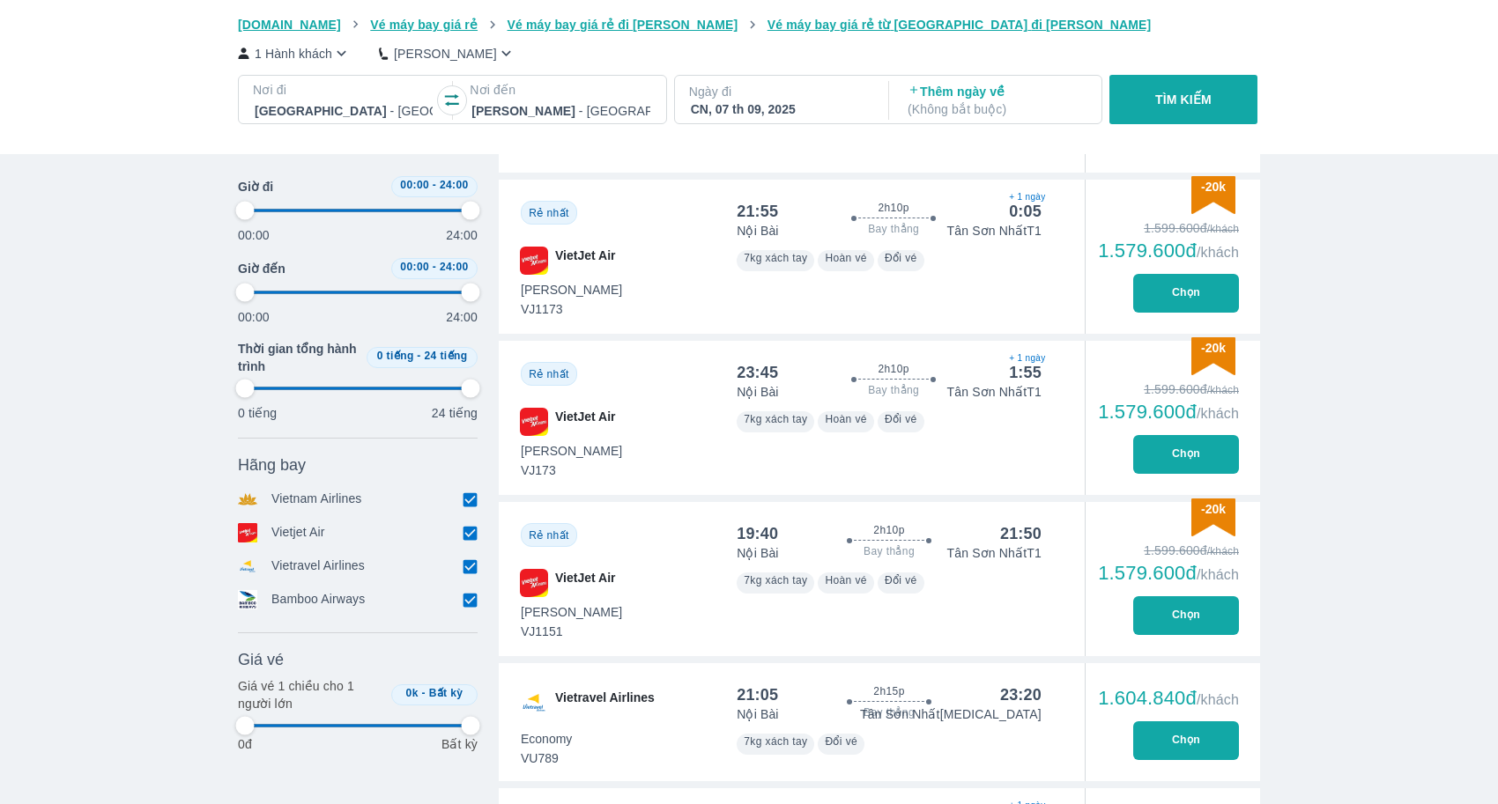
type input "97.9166666666667"
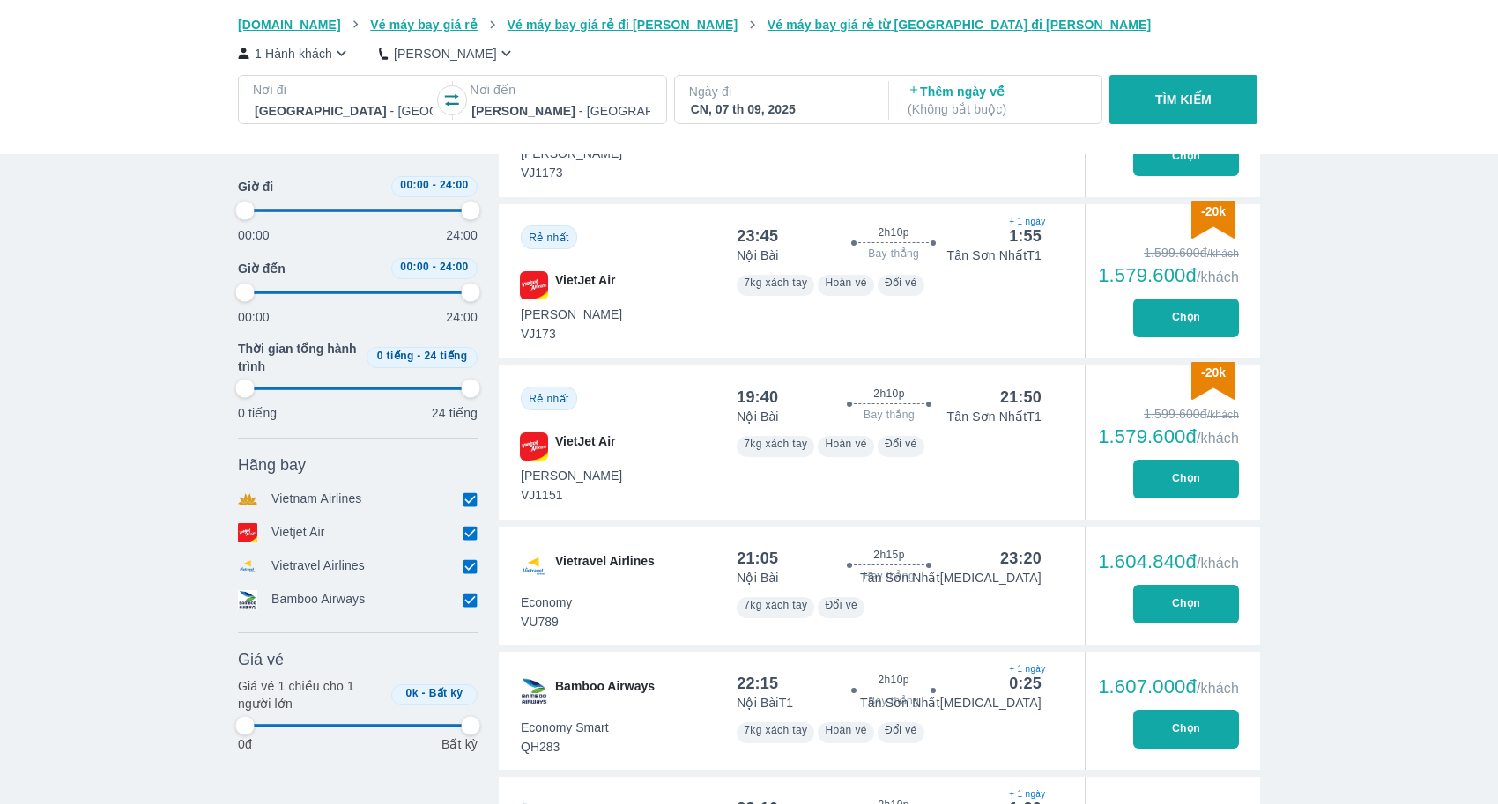
scroll to position [2826, 0]
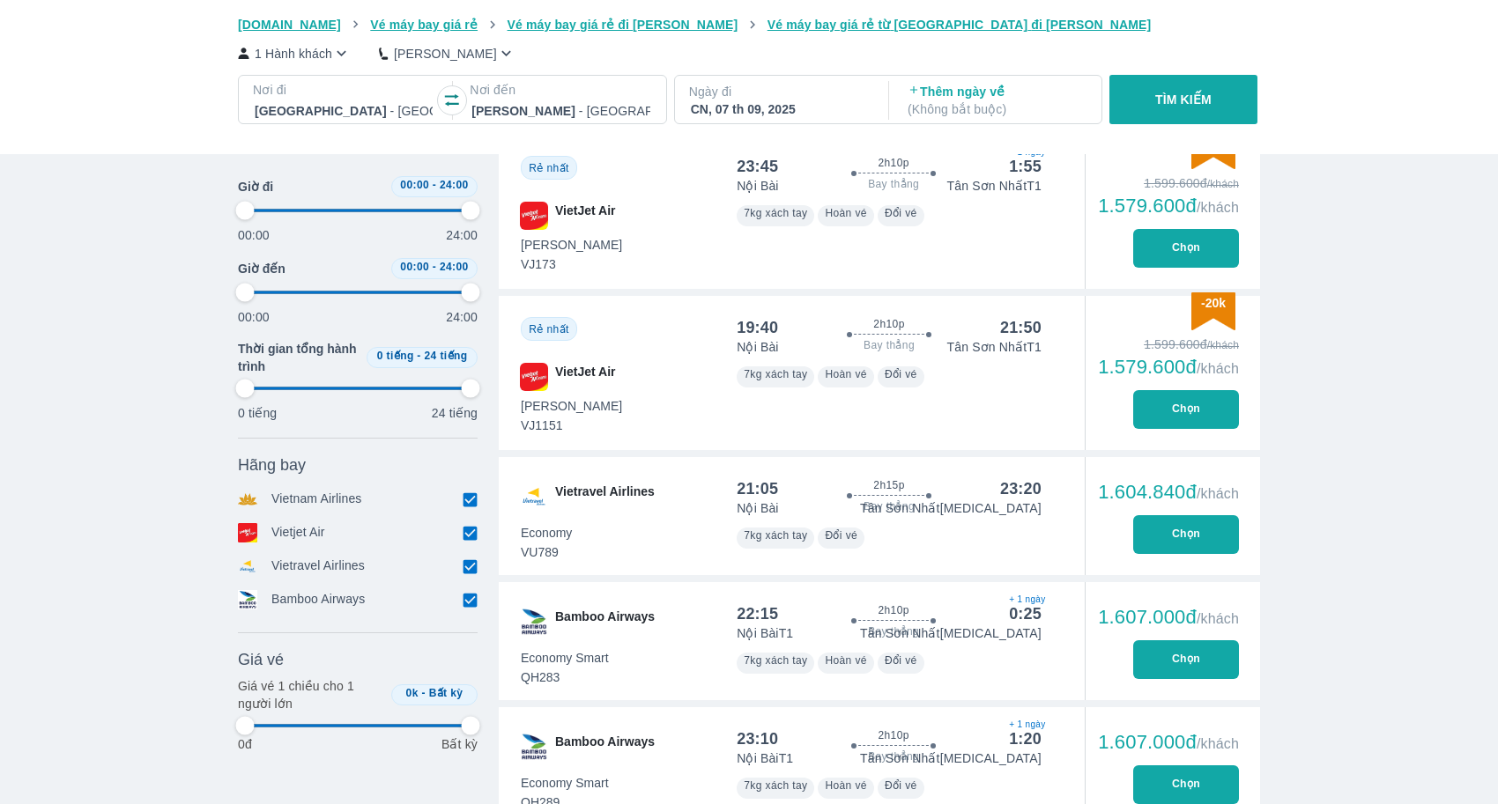
click at [474, 500] on input "checkbox" at bounding box center [470, 500] width 16 height 16
checkbox input "false"
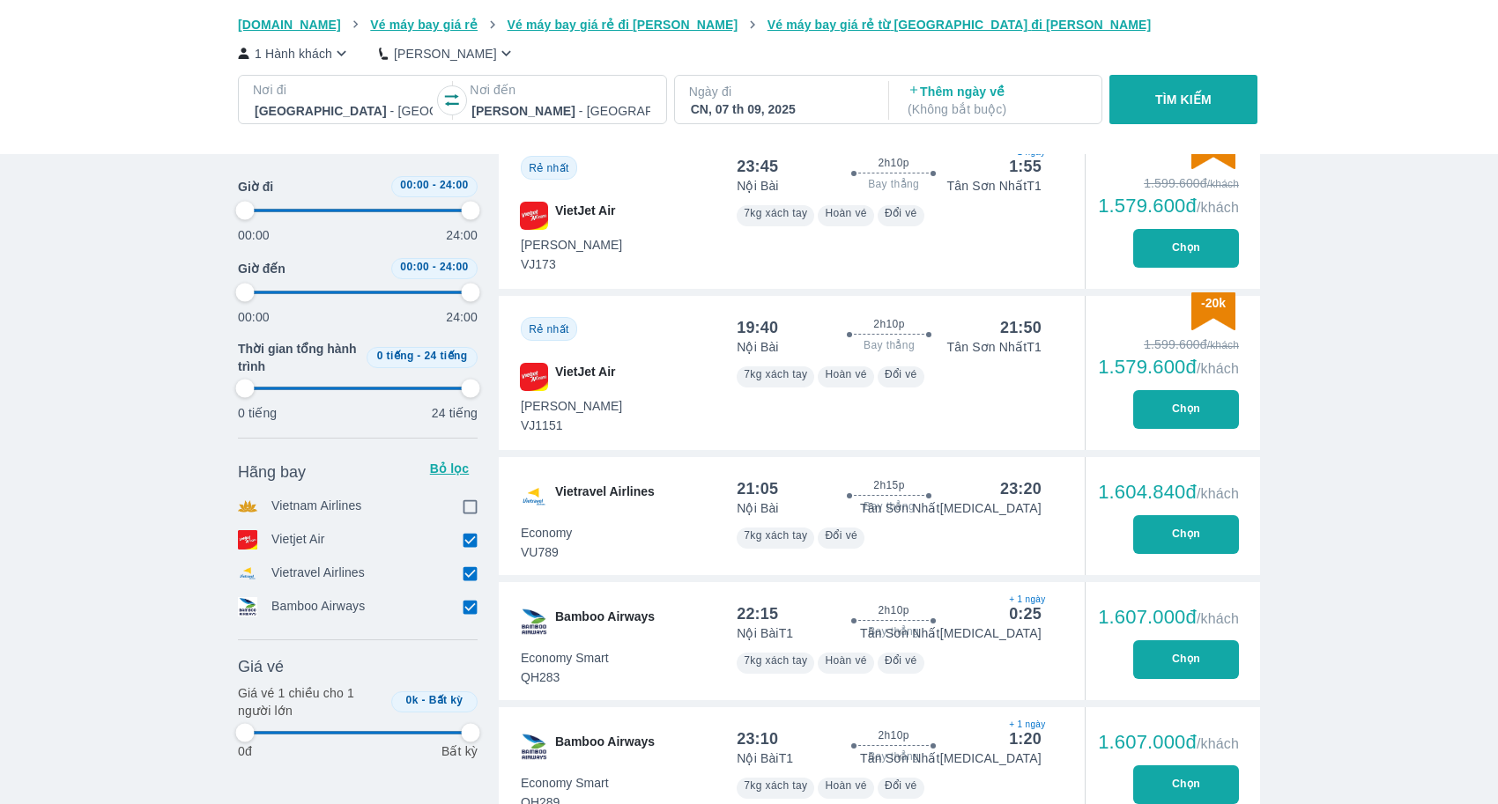
type input "97.9166666666667"
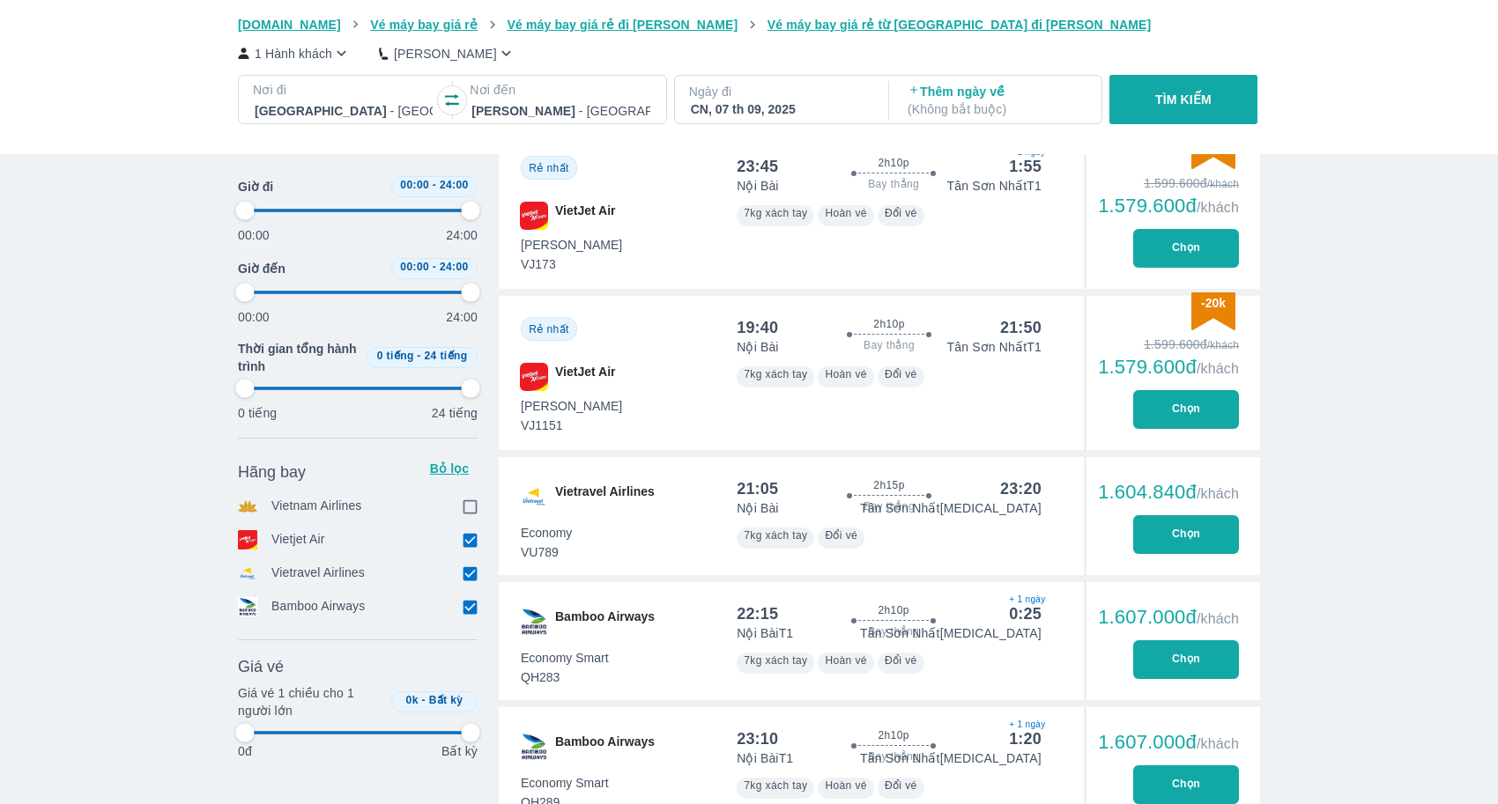
type input "97.9166666666667"
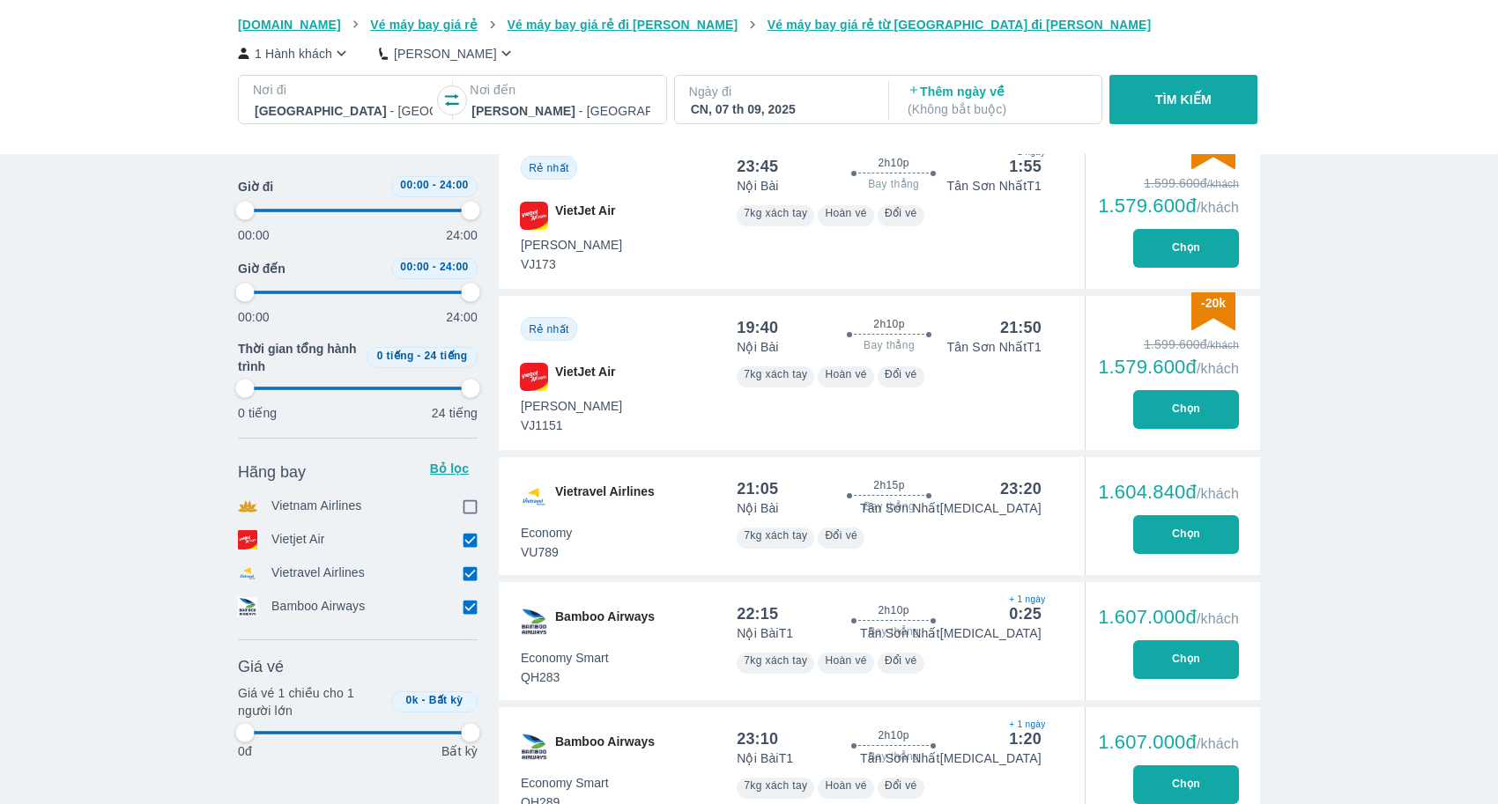
type input "97.9166666666667"
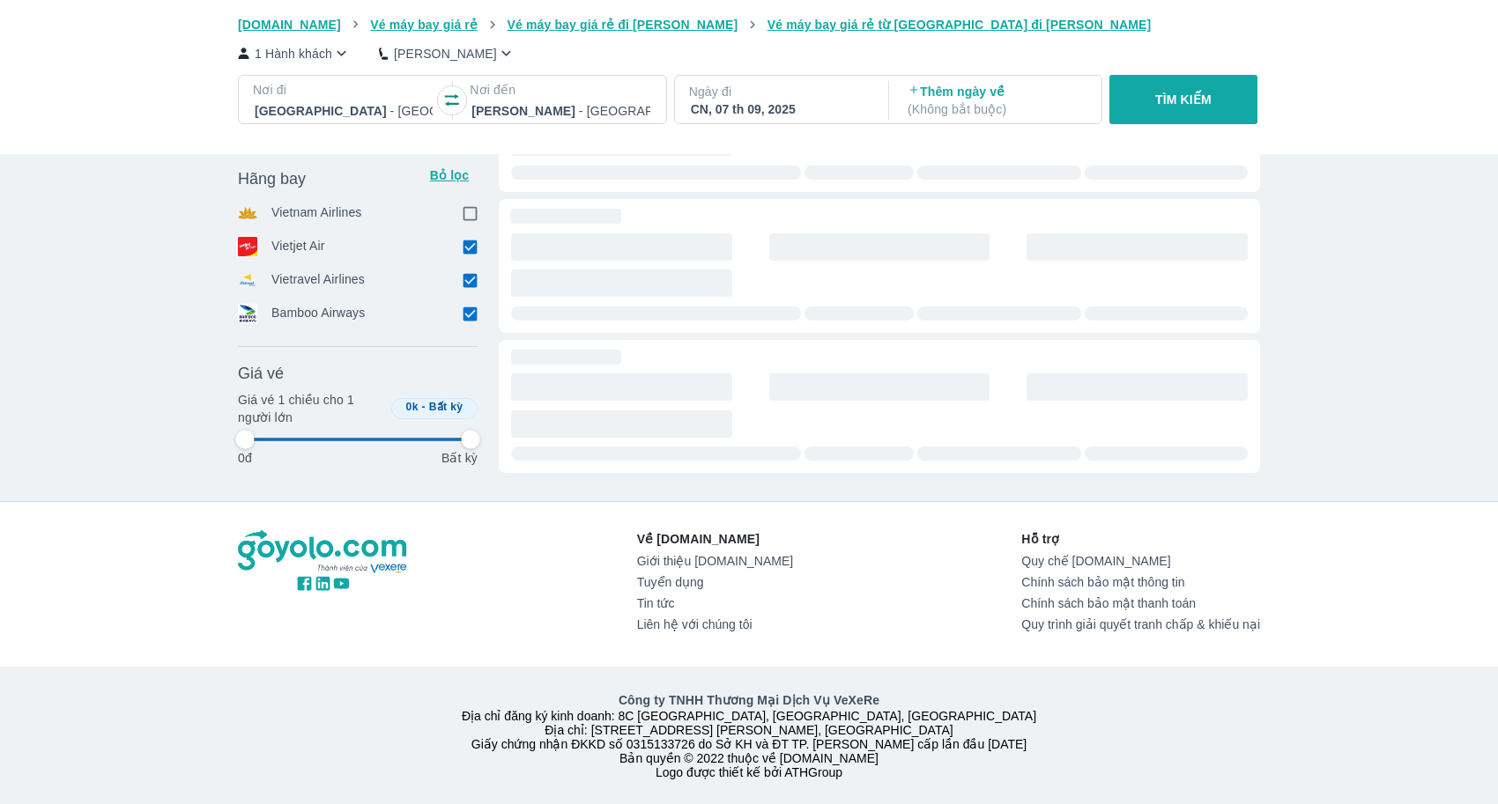
type input "97.9166666666667"
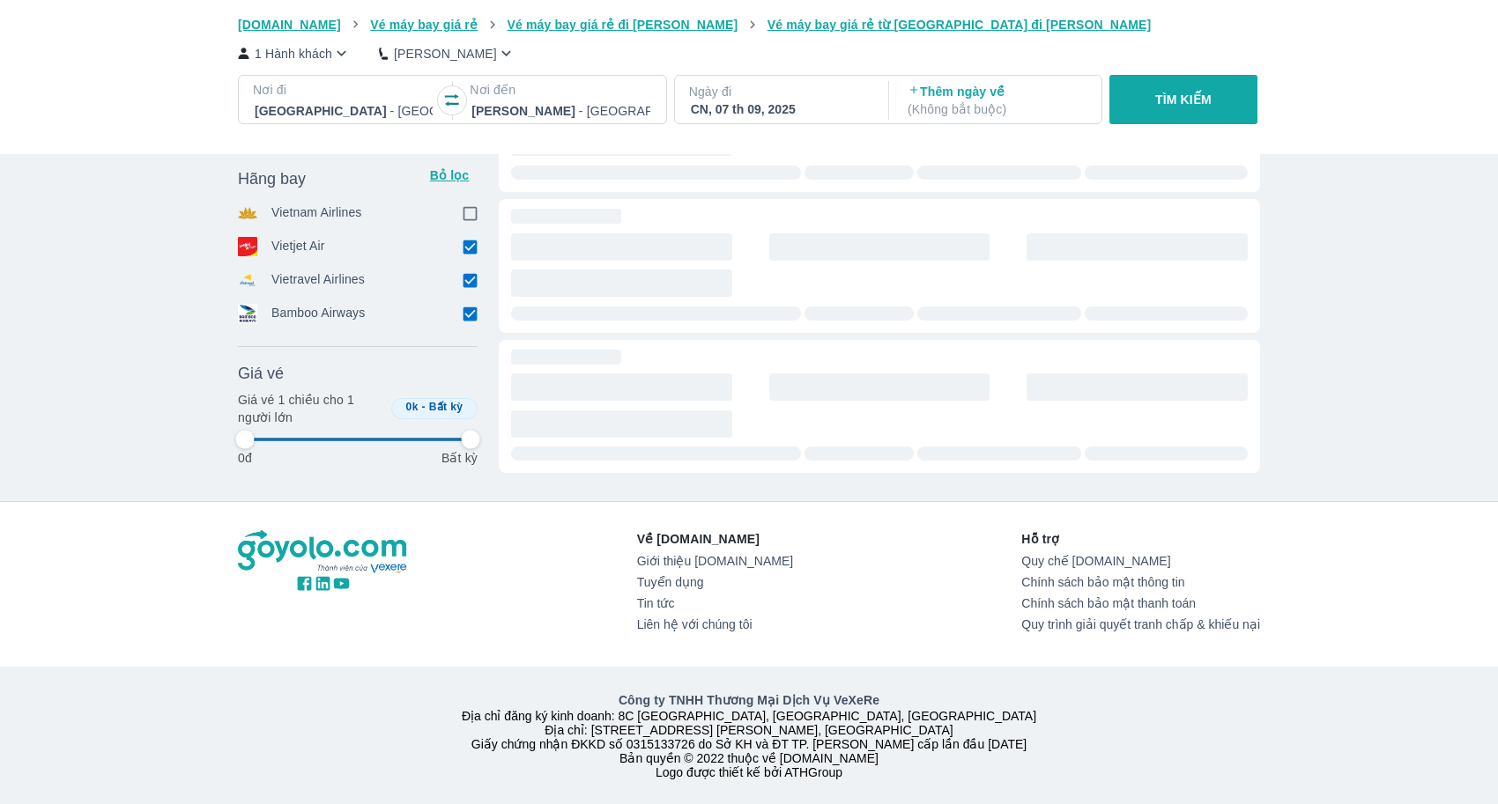
type input "97.9166666666667"
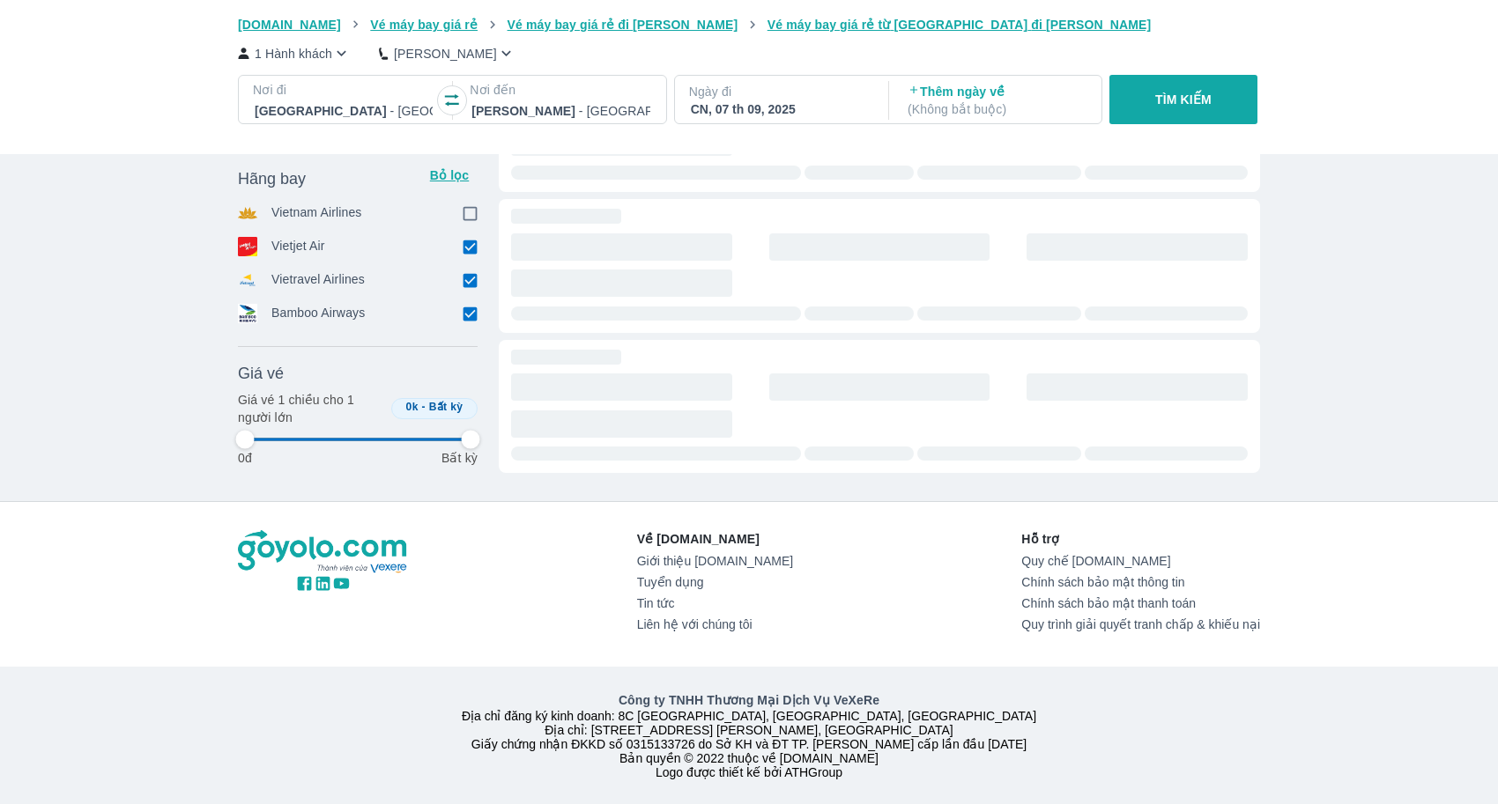
type input "97.9166666666667"
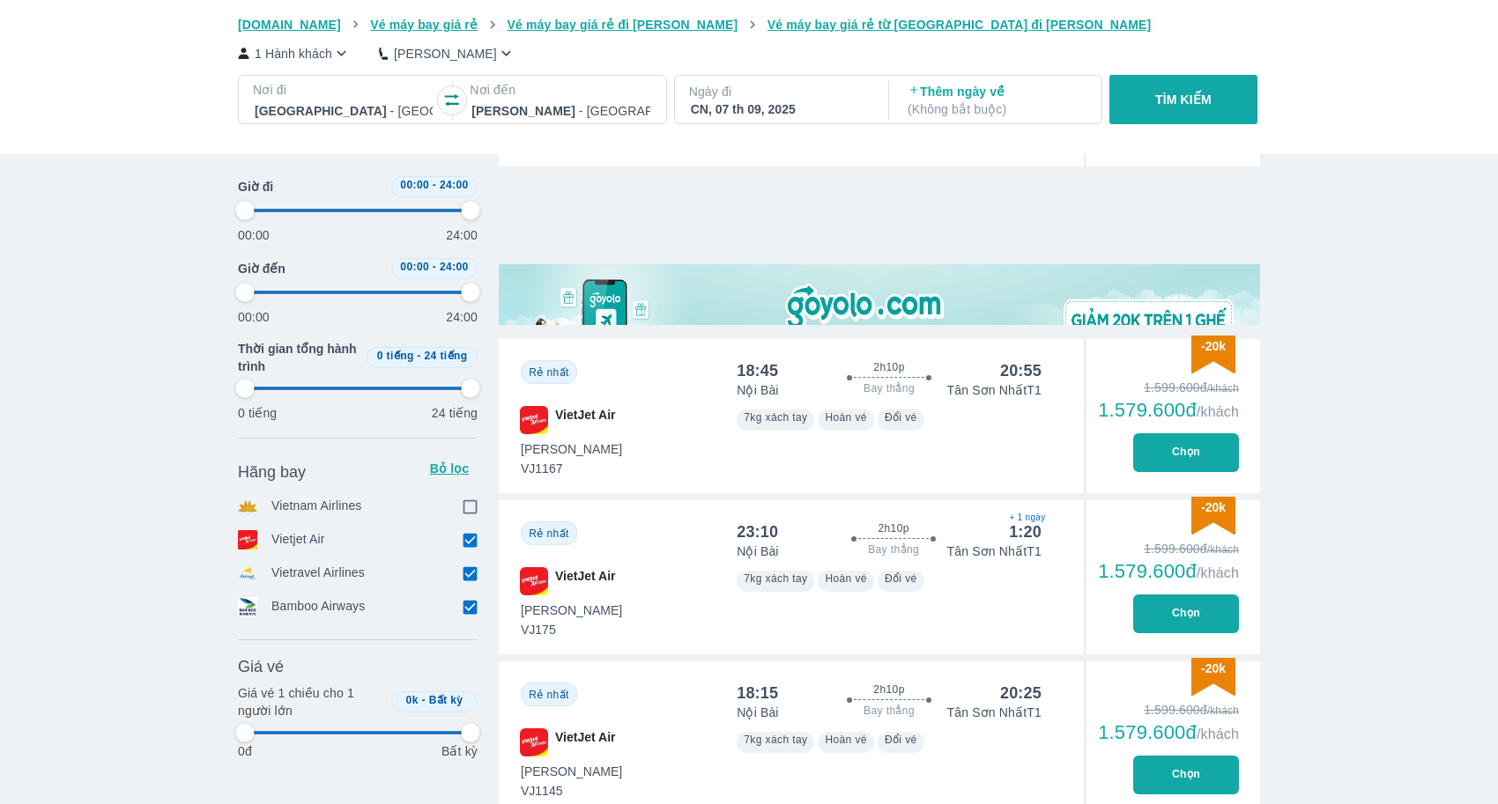
type input "97.9166666666667"
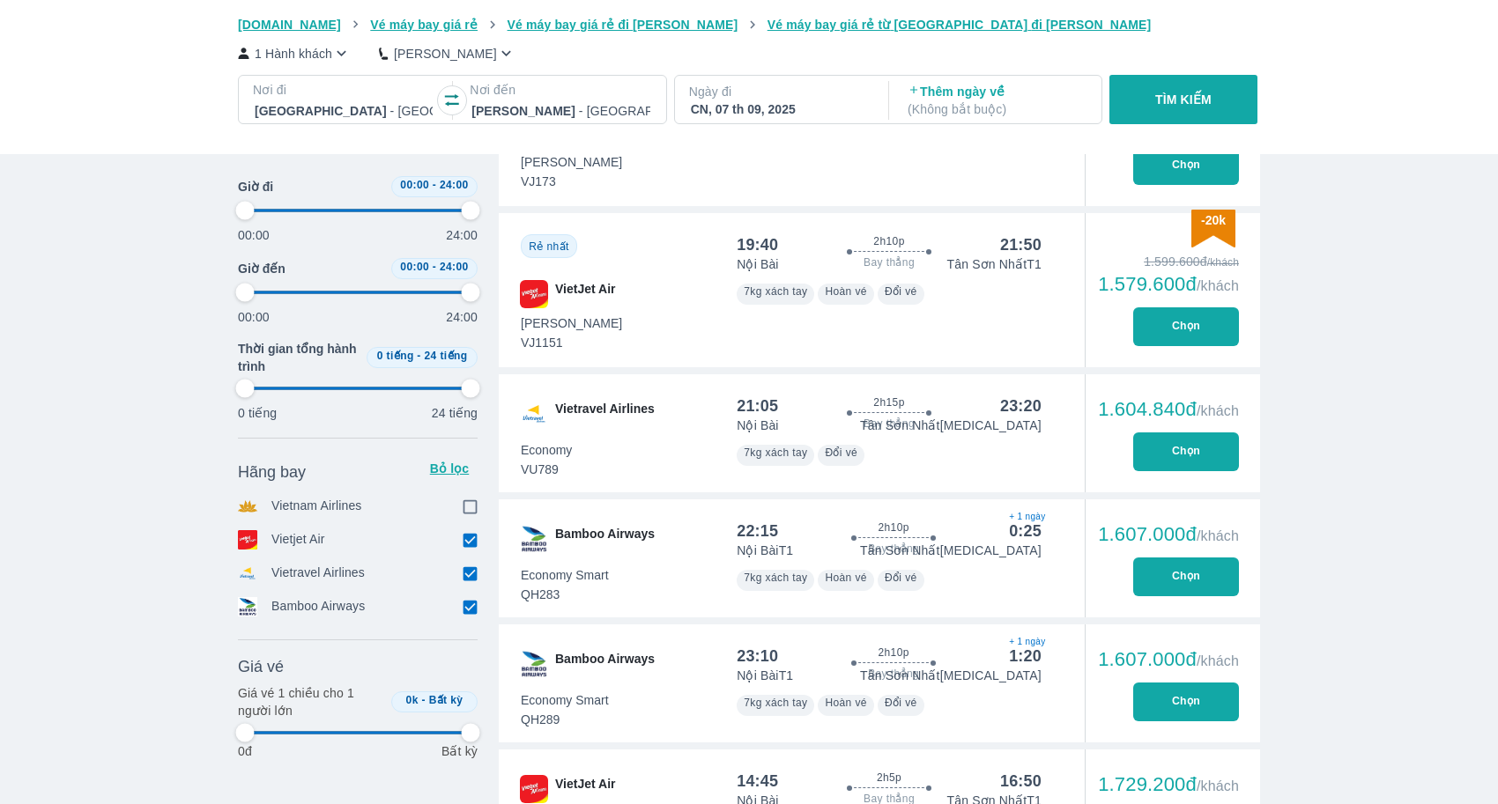
type input "97.9166666666667"
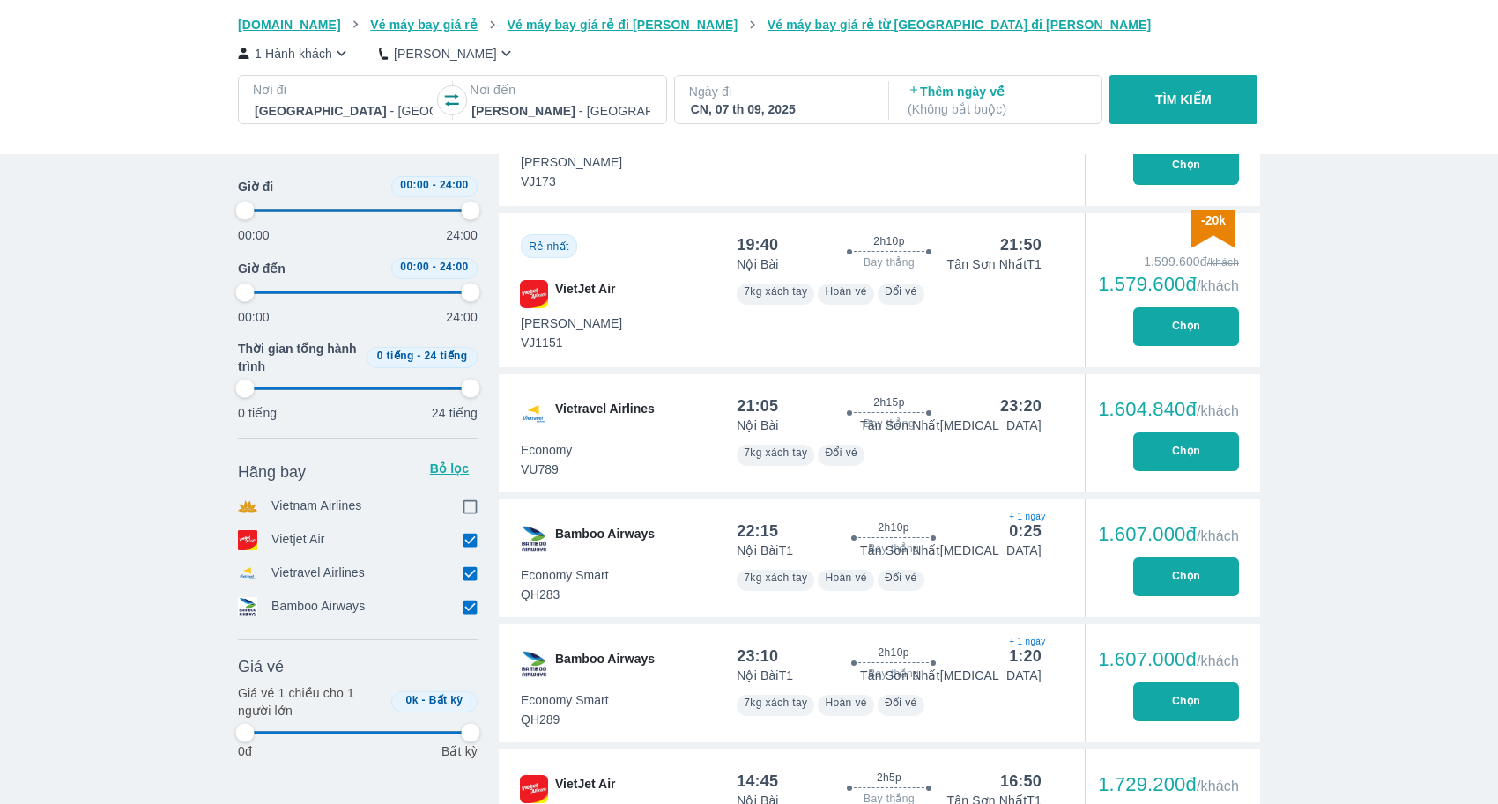
type input "97.9166666666667"
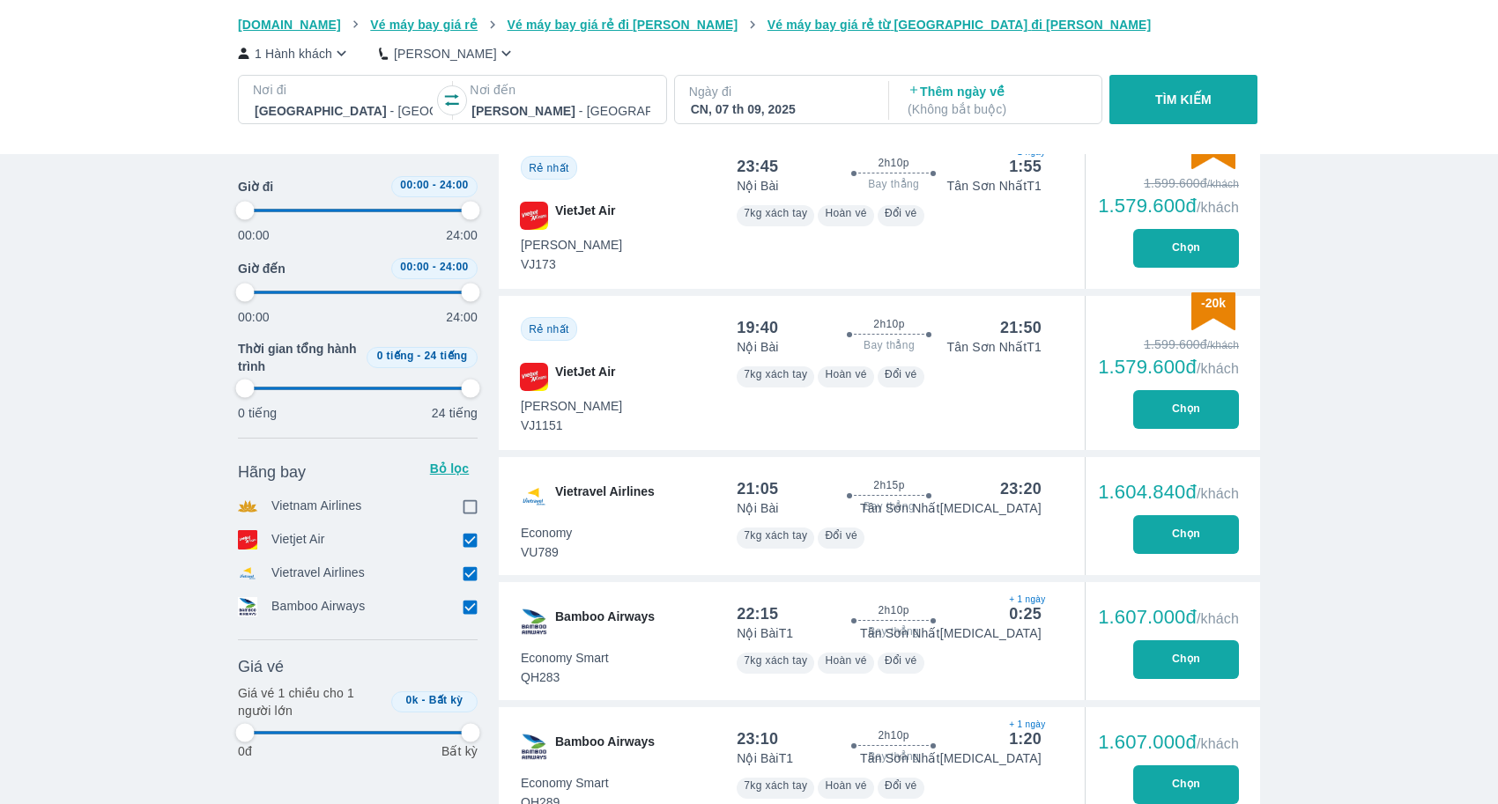
click at [468, 573] on input "checkbox" at bounding box center [470, 574] width 16 height 16
checkbox input "false"
click at [470, 602] on input "checkbox" at bounding box center [470, 607] width 16 height 16
checkbox input "false"
type input "97.9166666666667"
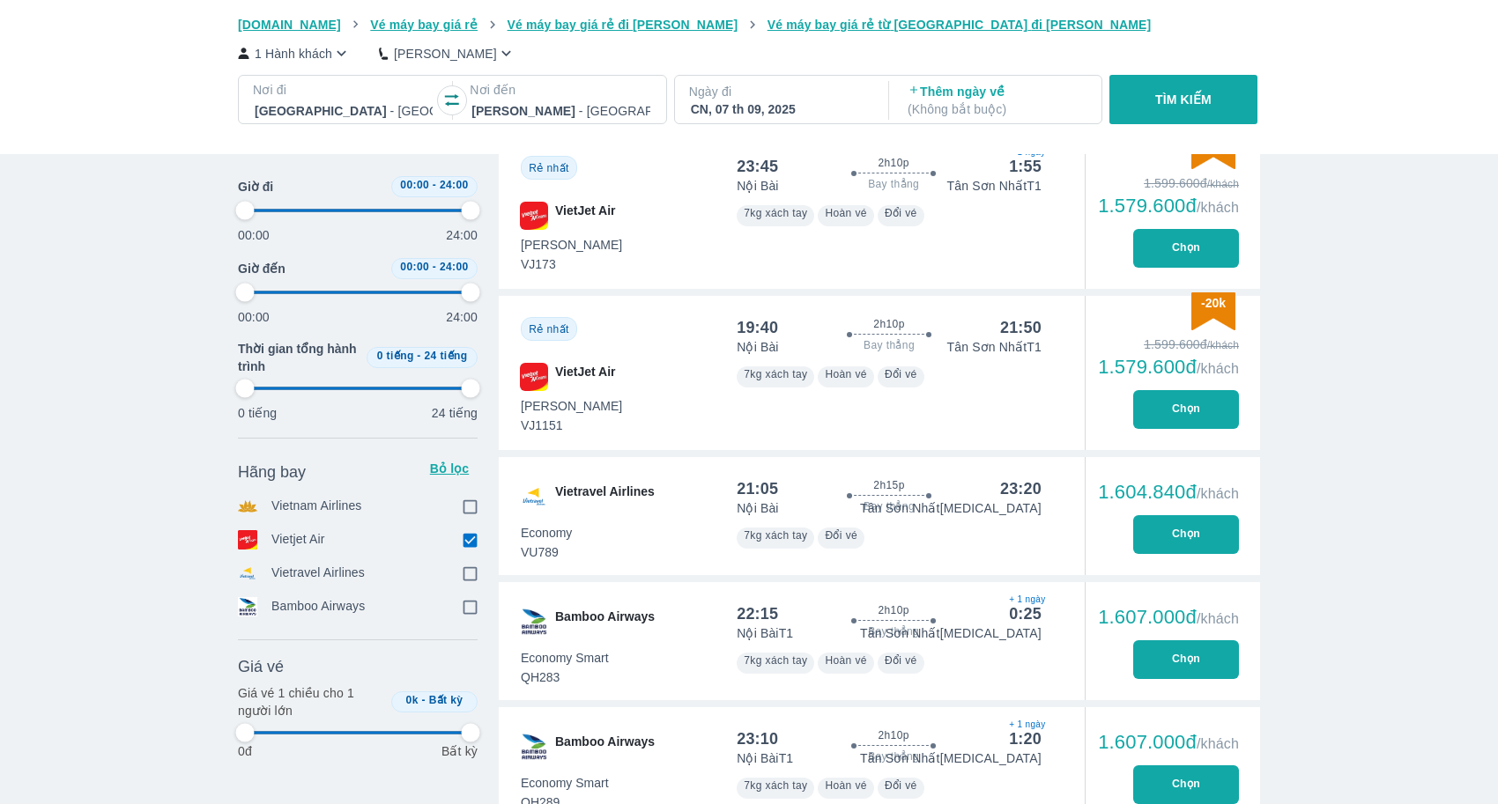
type input "97.9166666666667"
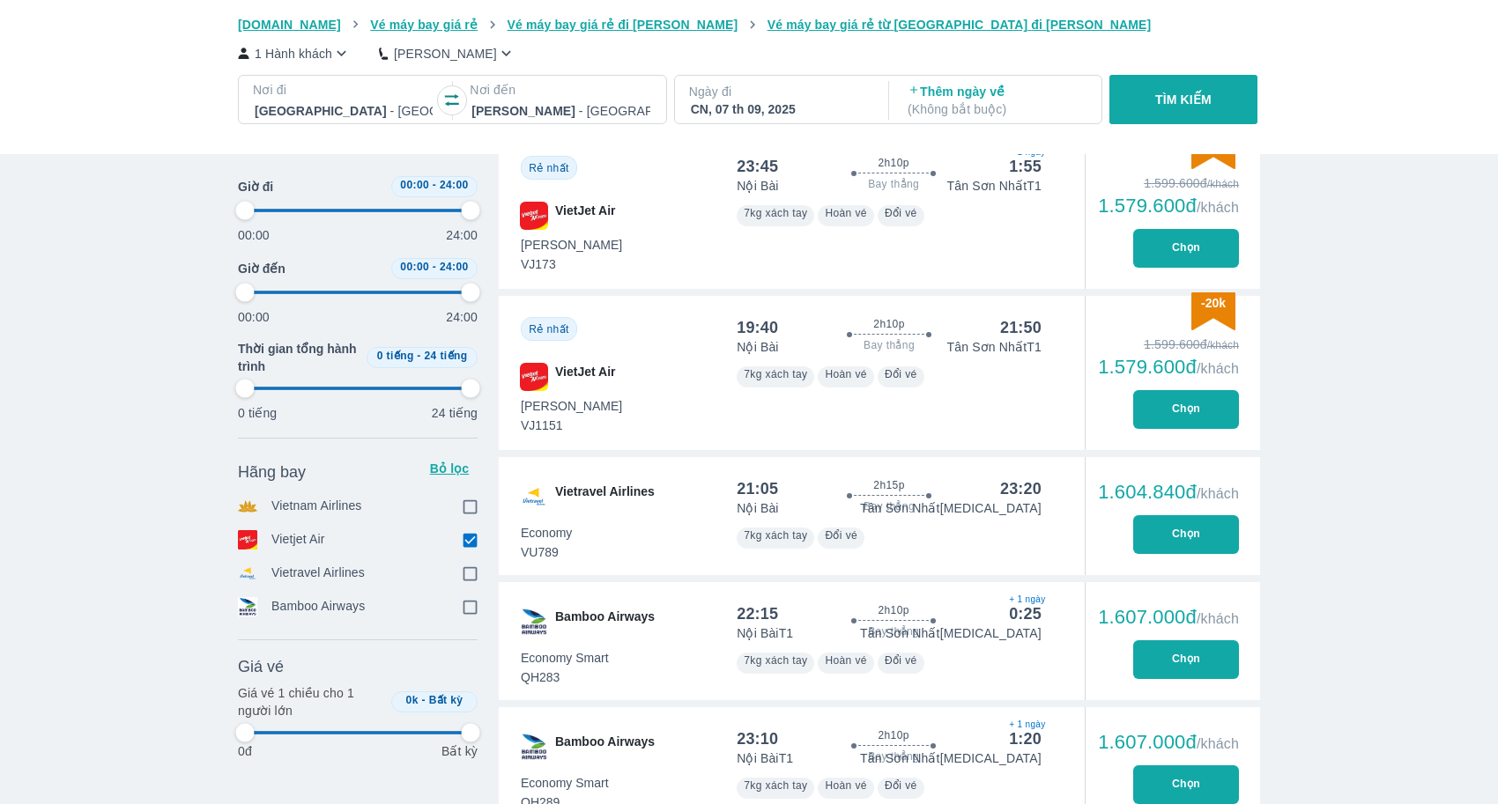
scroll to position [442, 0]
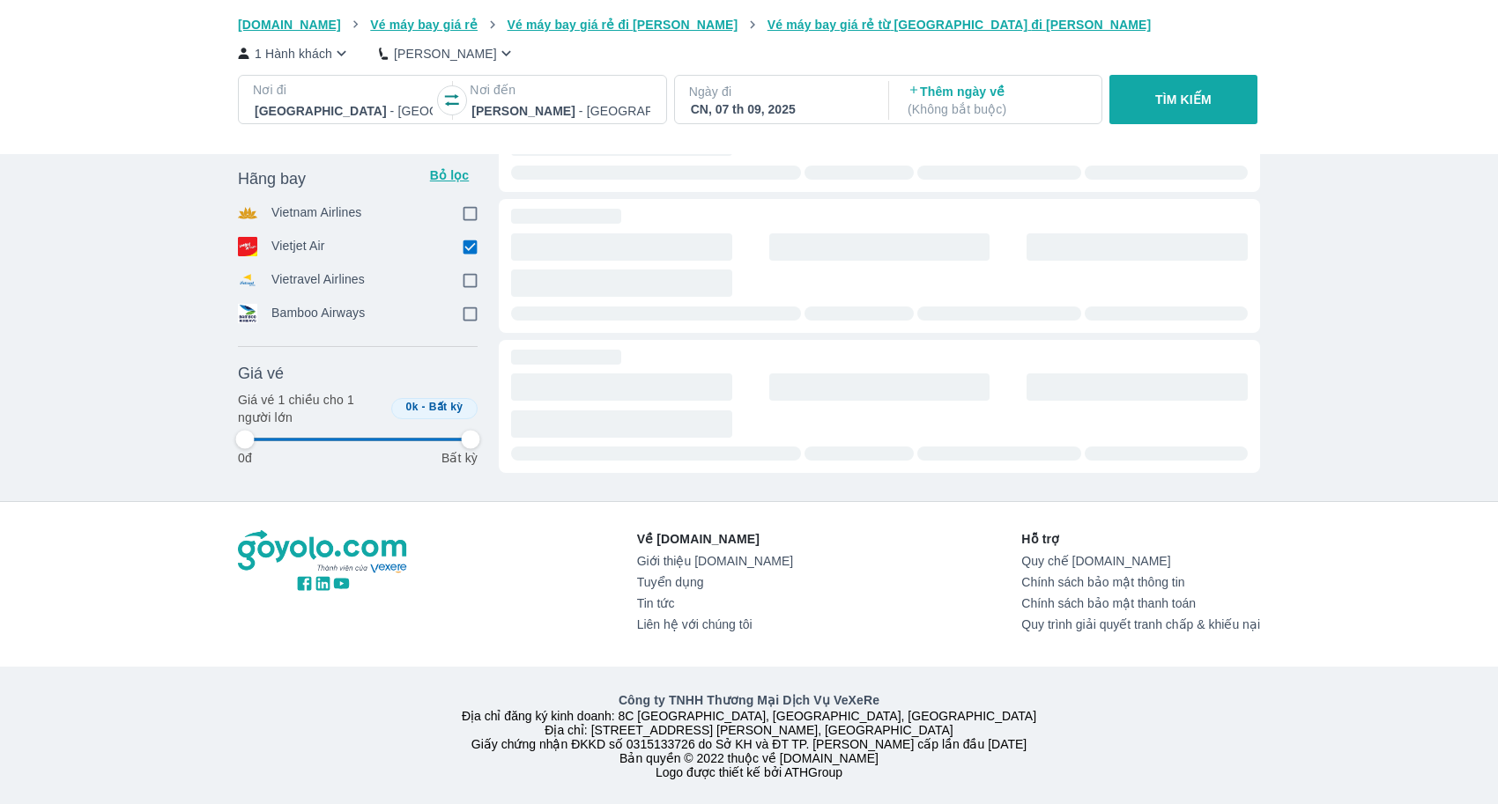
type input "97.9166666666667"
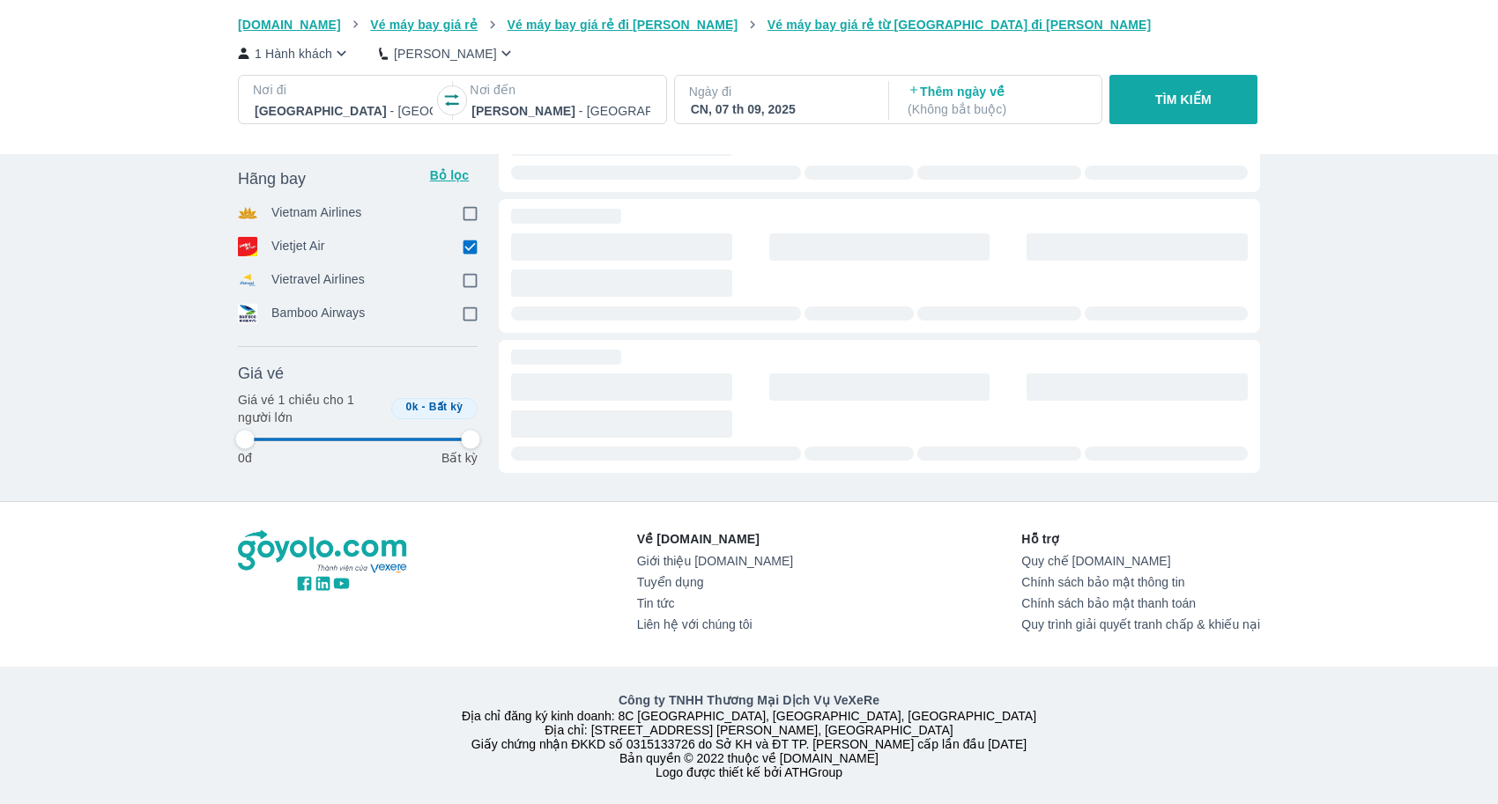
type input "97.9166666666667"
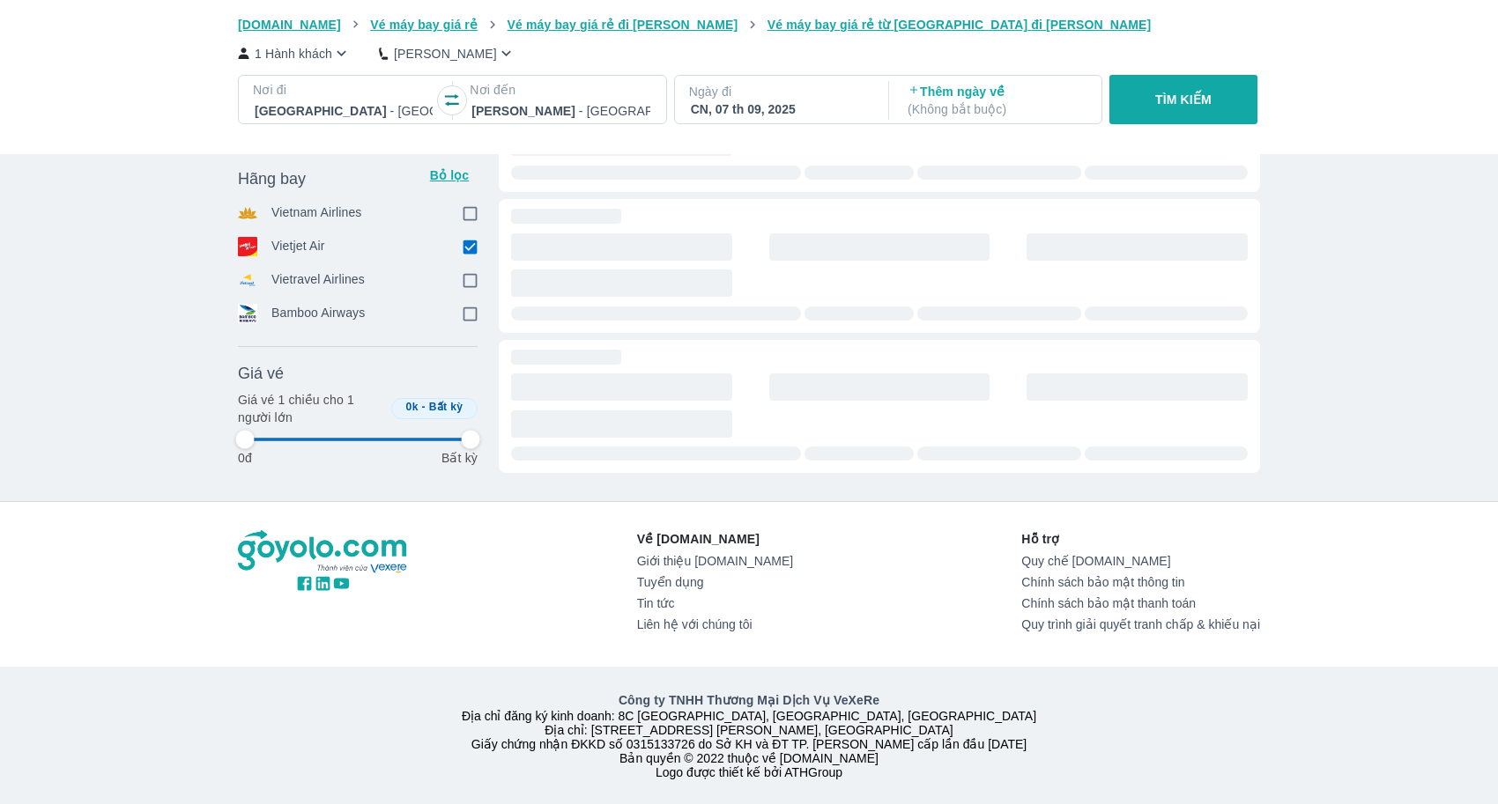
type input "97.9166666666667"
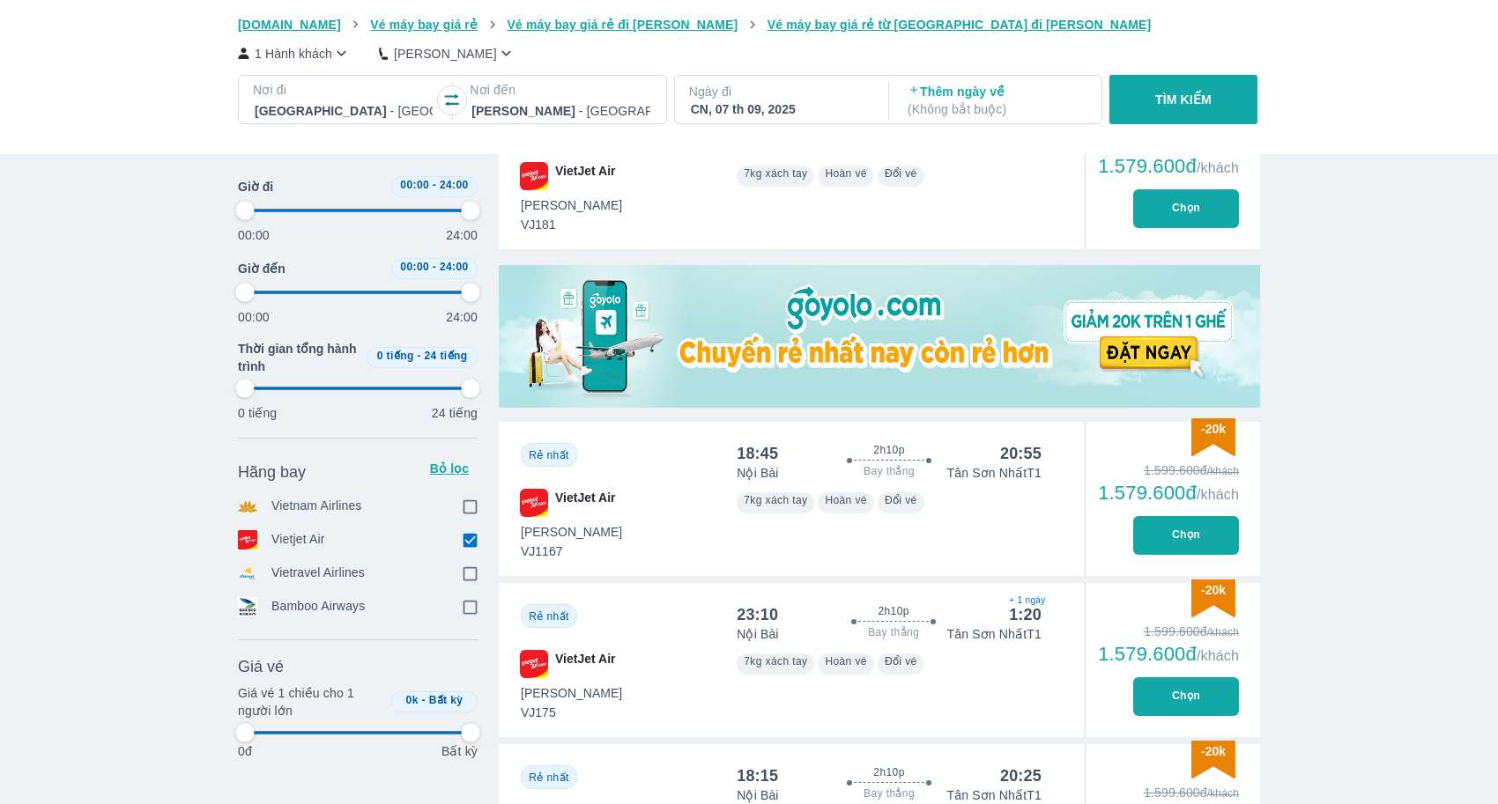
type input "97.9166666666667"
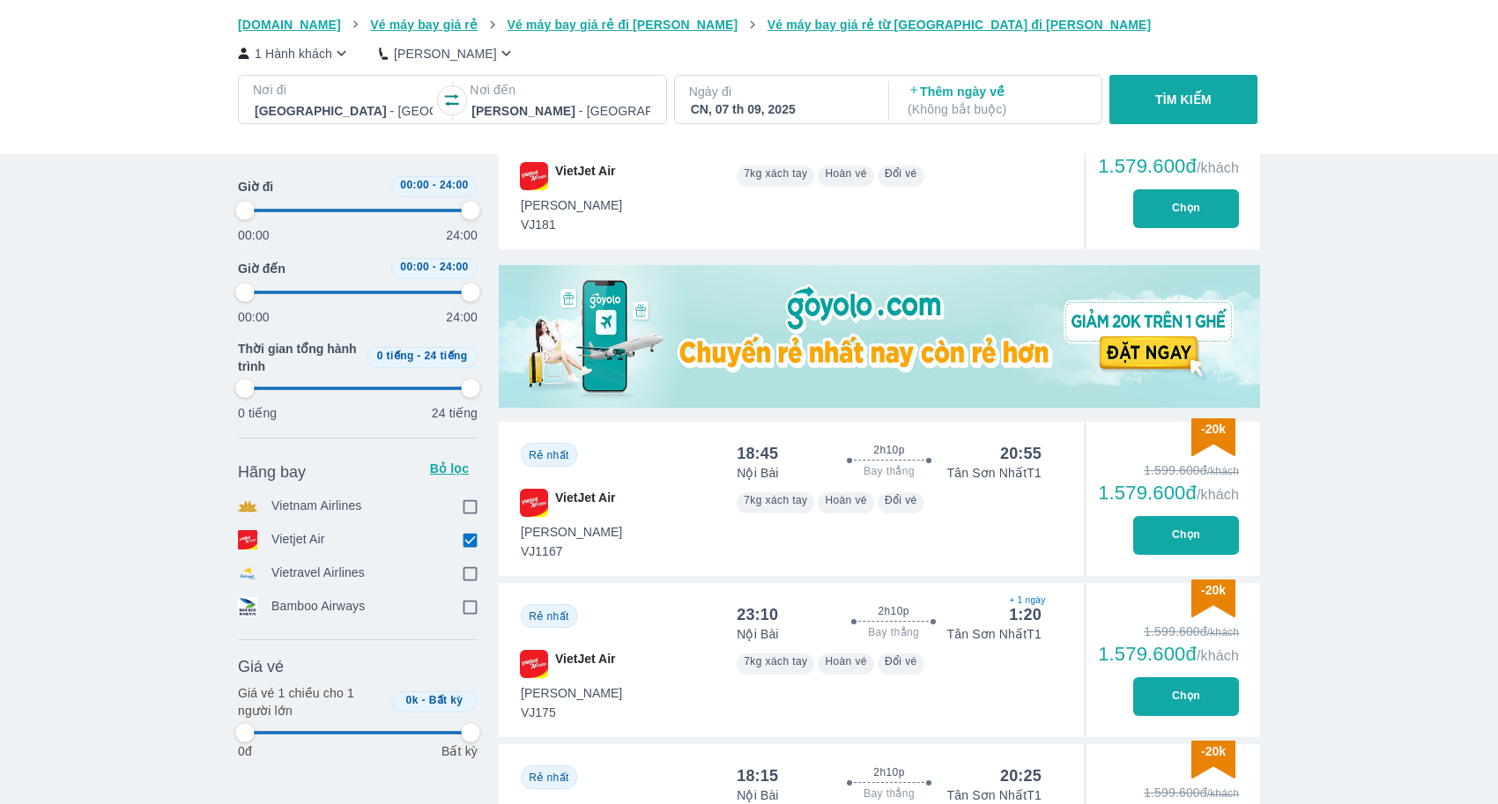
type input "97.9166666666667"
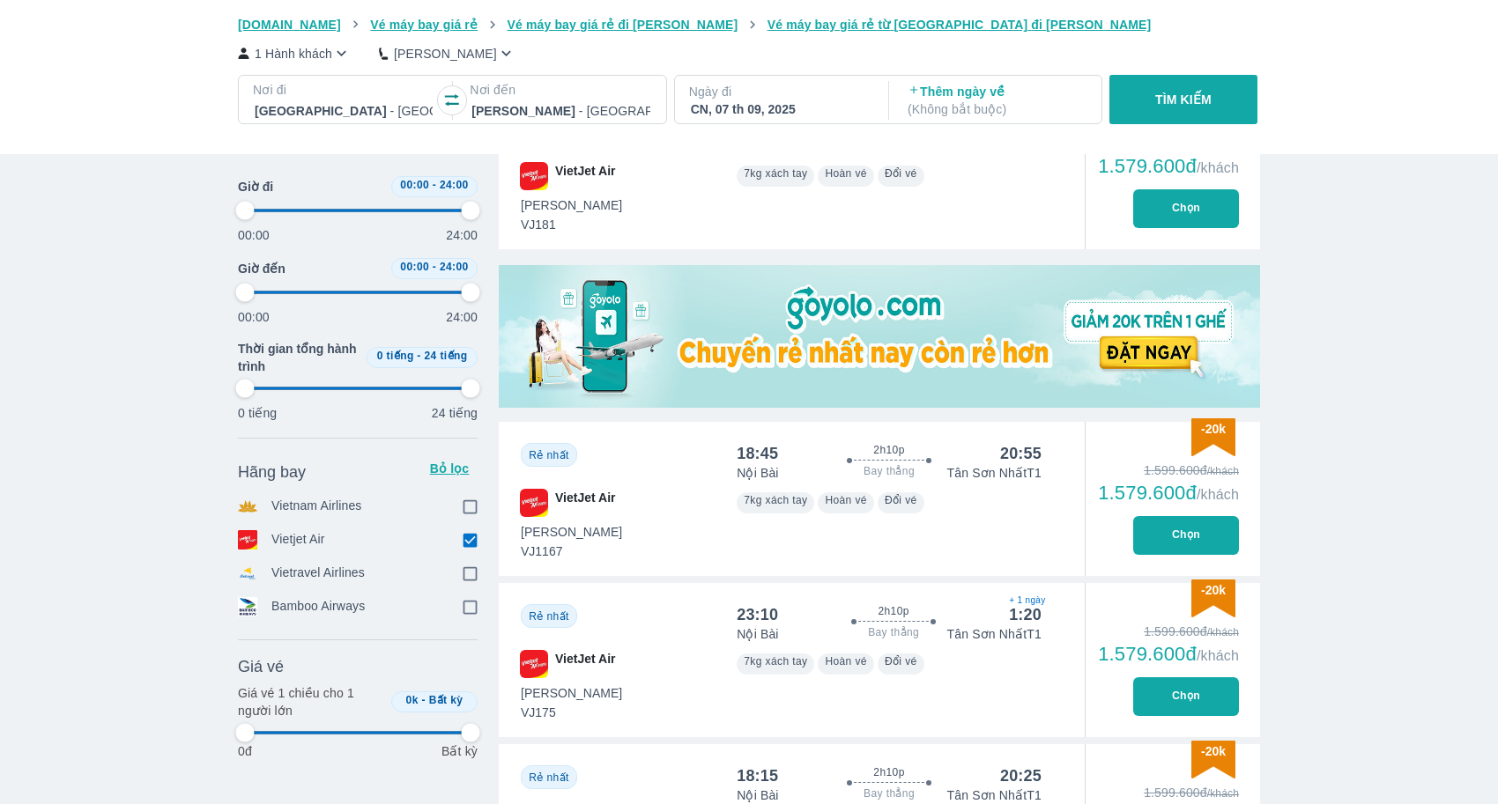
type input "97.9166666666667"
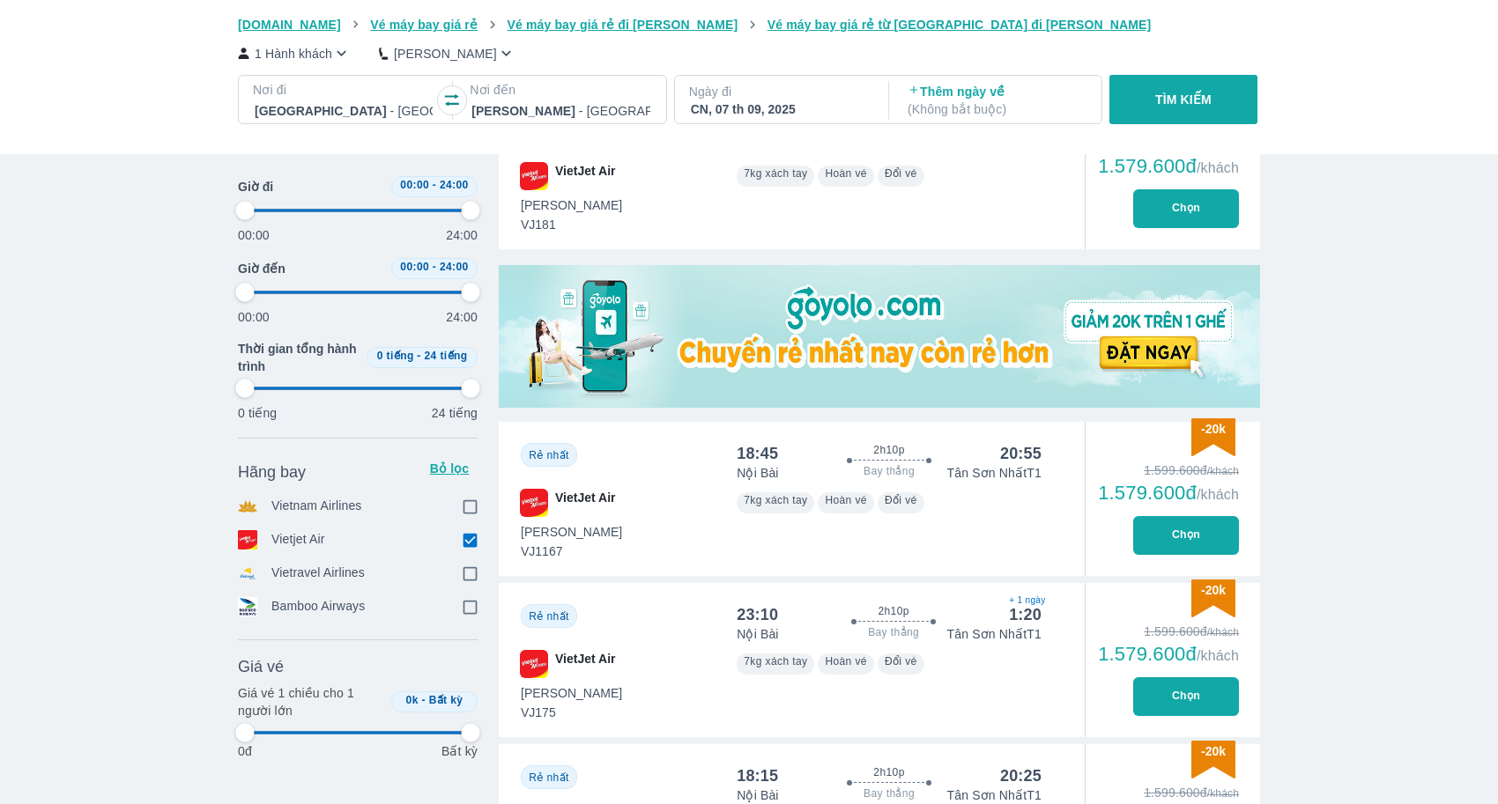
type input "97.9166666666667"
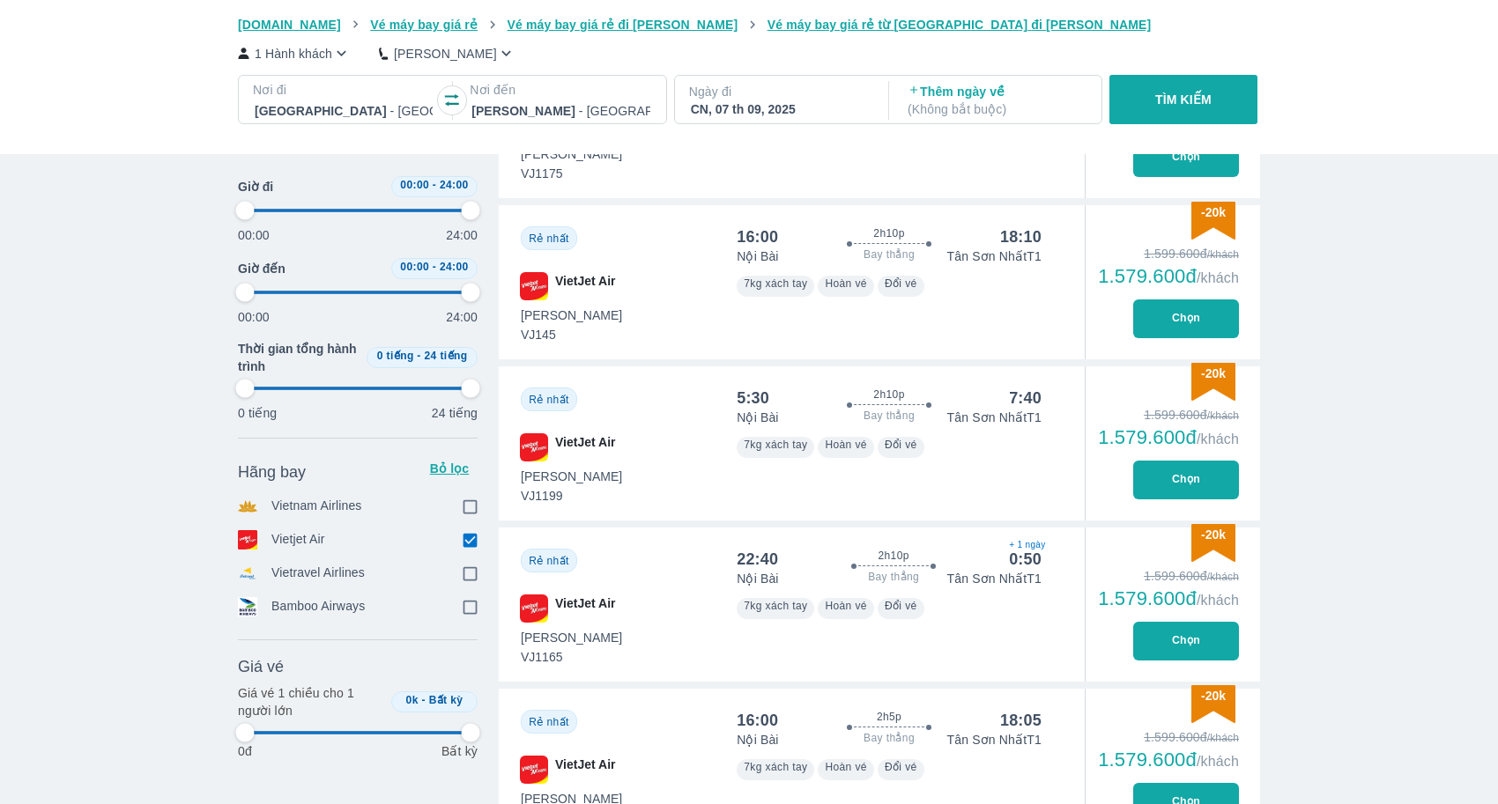
scroll to position [1786, 0]
